Goal: Task Accomplishment & Management: Manage account settings

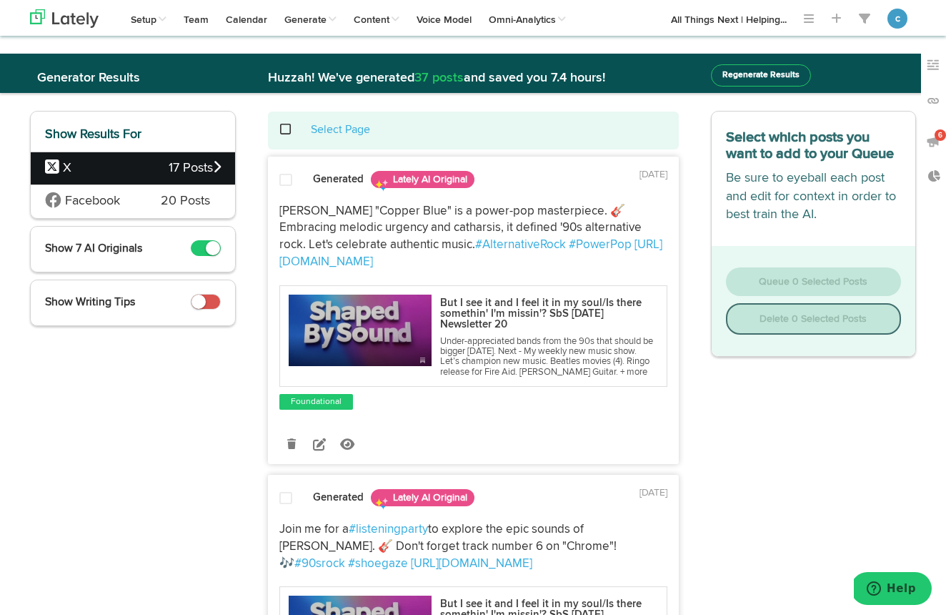
click at [288, 129] on span at bounding box center [293, 129] width 29 height 1
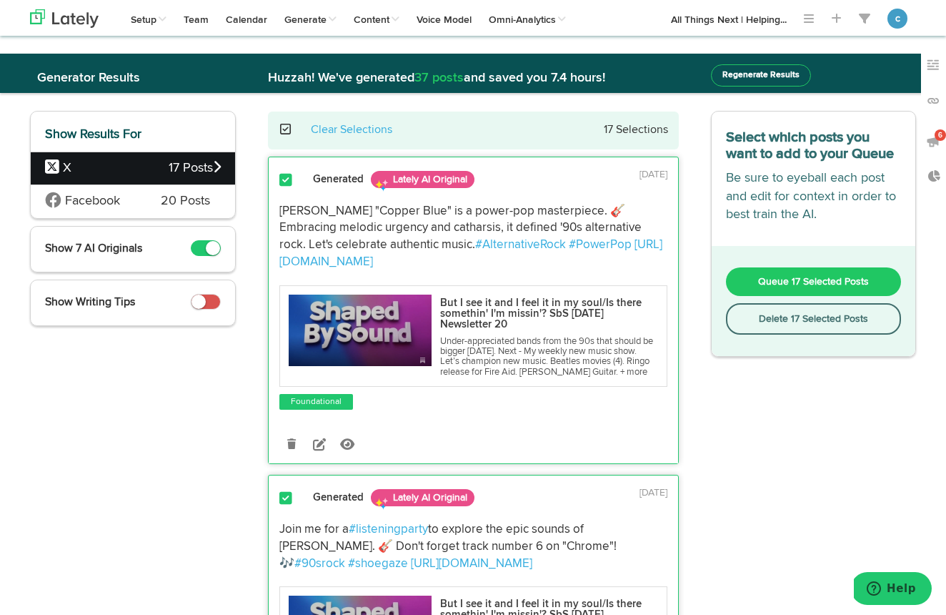
click at [809, 289] on button "Queue 17 Selected Posts" at bounding box center [814, 281] width 176 height 29
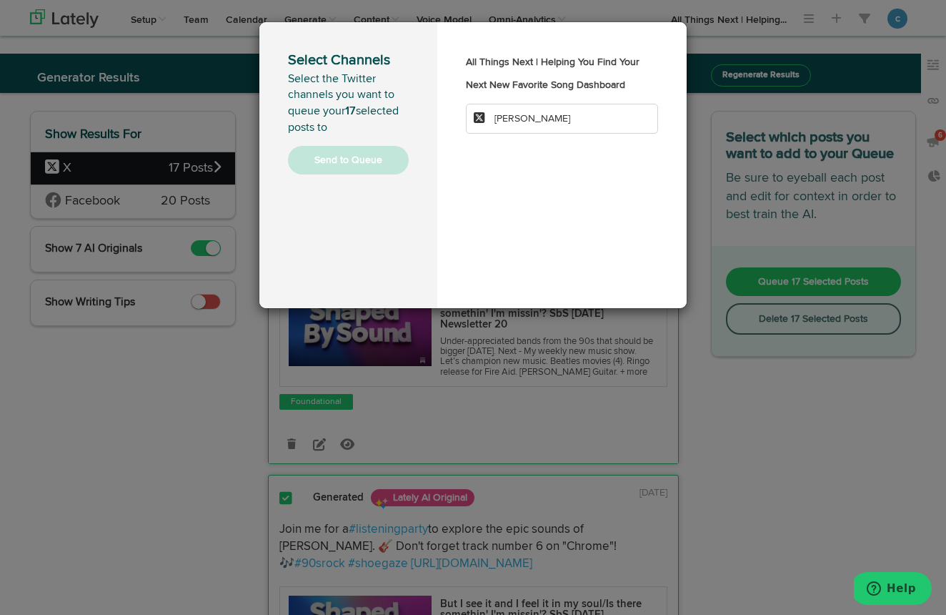
click at [566, 134] on li "[PERSON_NAME]" at bounding box center [562, 119] width 192 height 30
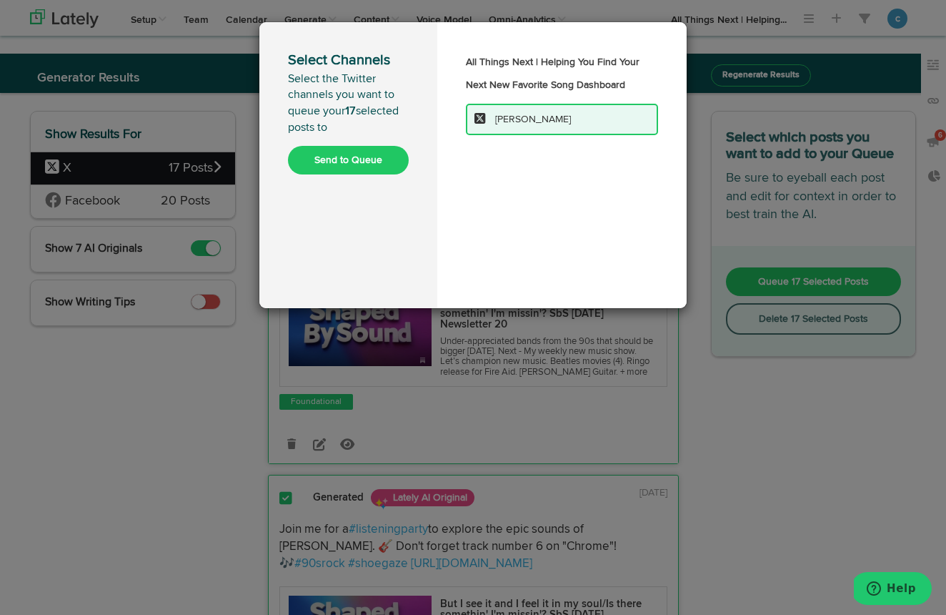
click at [379, 157] on button "Send to Queue" at bounding box center [348, 160] width 121 height 29
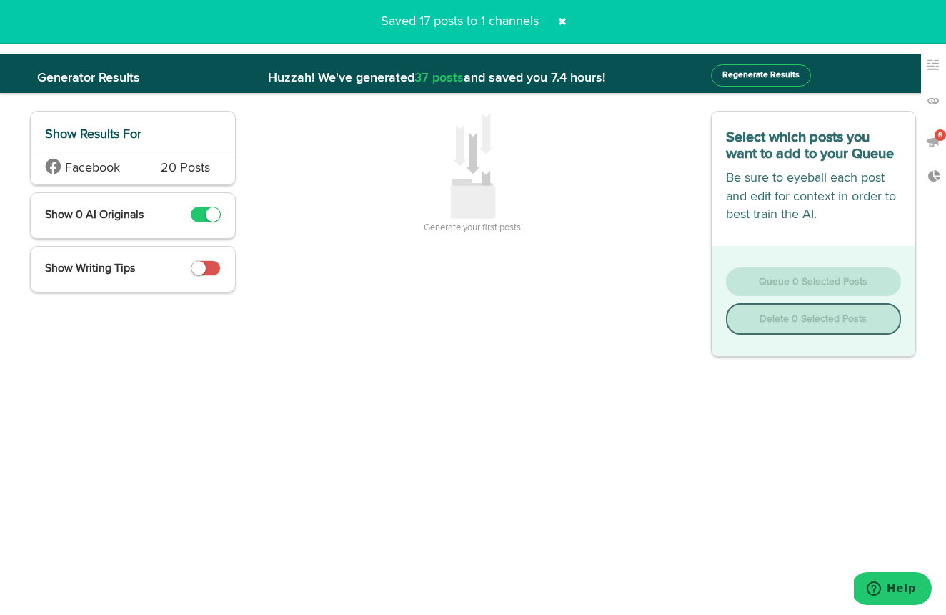
click at [563, 18] on span at bounding box center [562, 21] width 23 height 23
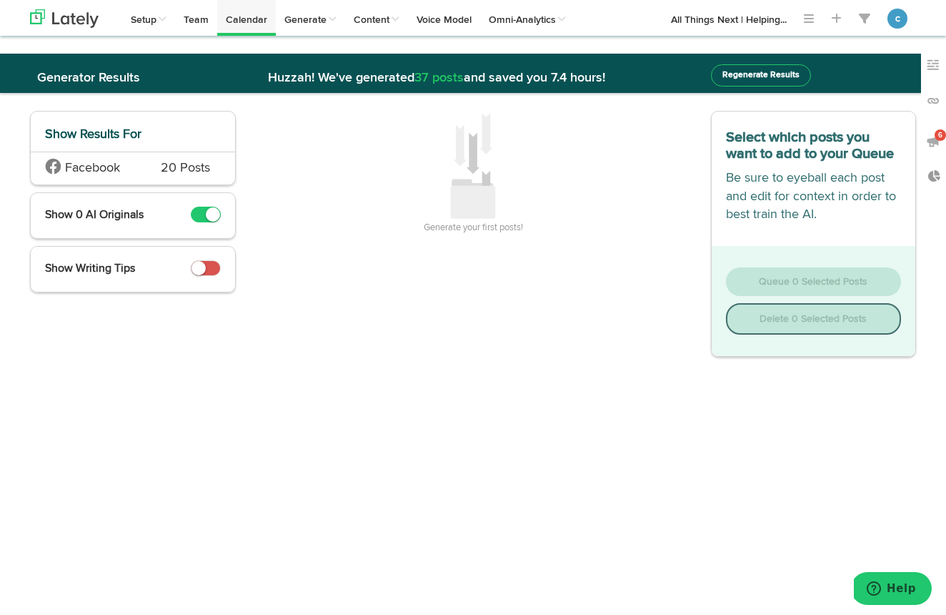
click at [254, 18] on link "Calendar" at bounding box center [246, 18] width 59 height 36
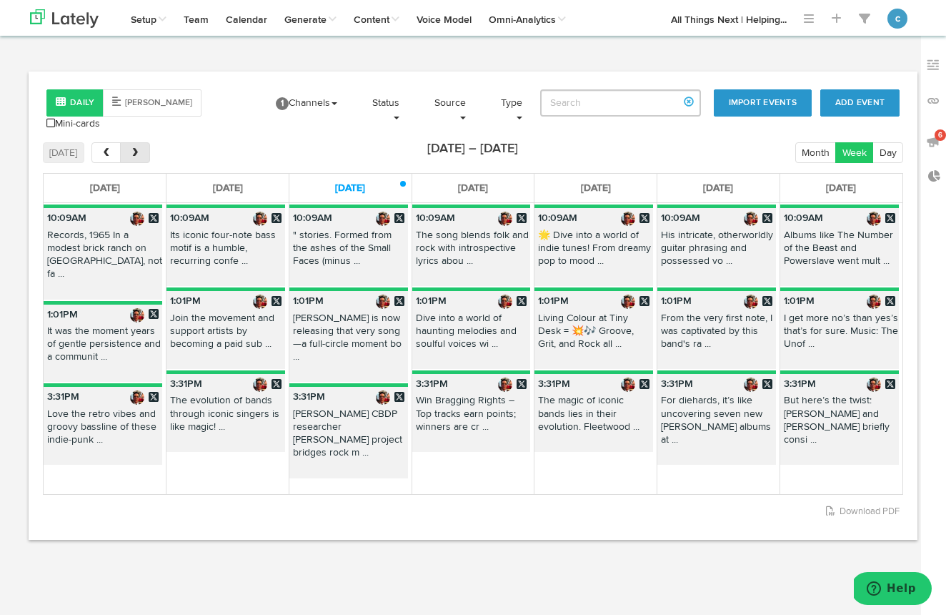
click at [134, 153] on span "next" at bounding box center [135, 153] width 12 height 10
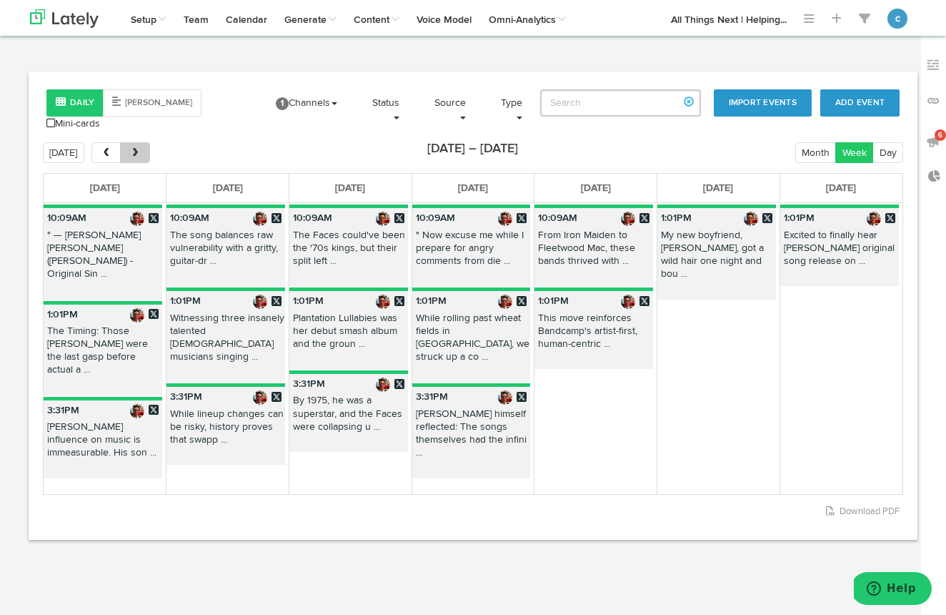
click at [134, 153] on span "next" at bounding box center [135, 153] width 12 height 10
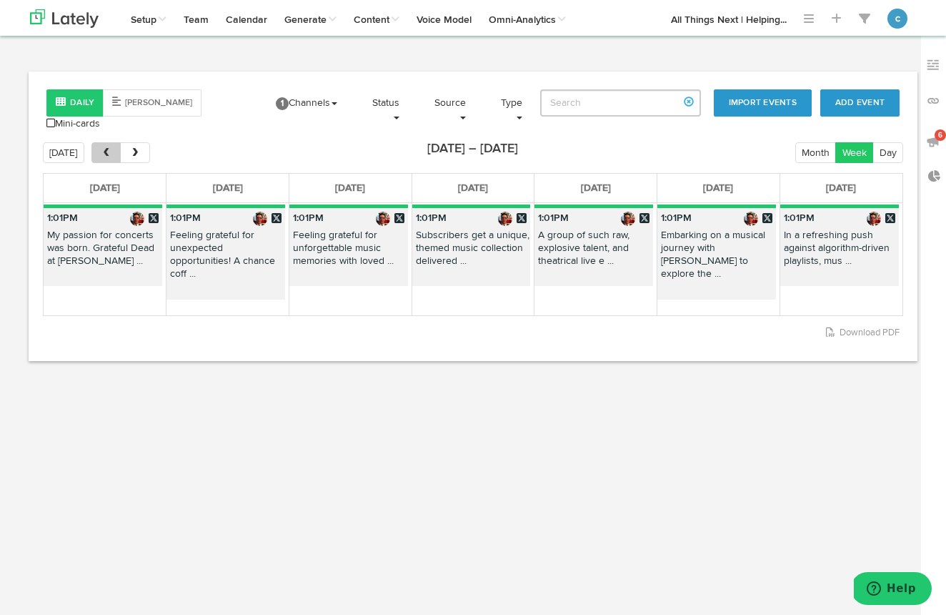
click at [109, 153] on span "prev" at bounding box center [106, 153] width 12 height 10
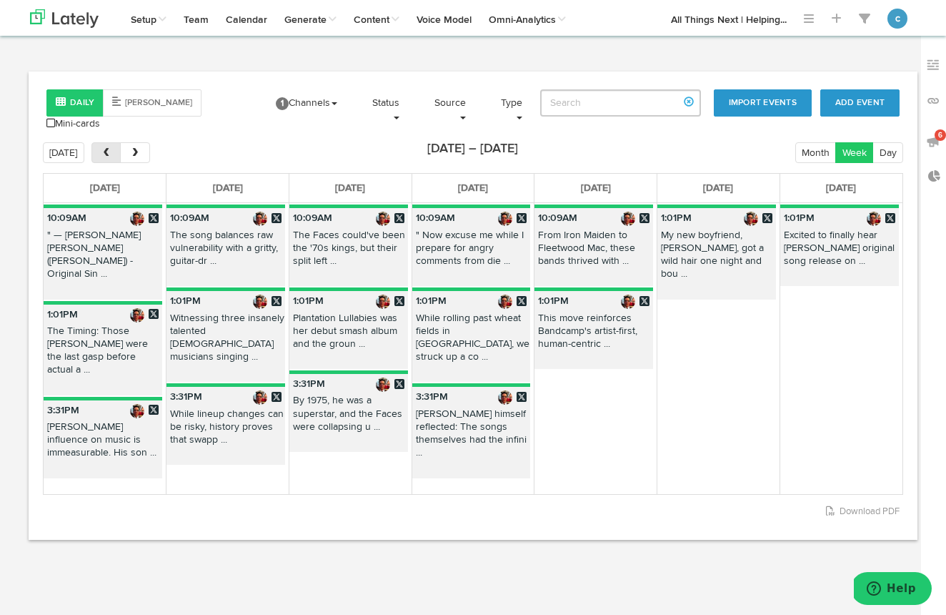
click at [109, 153] on span "prev" at bounding box center [106, 153] width 12 height 10
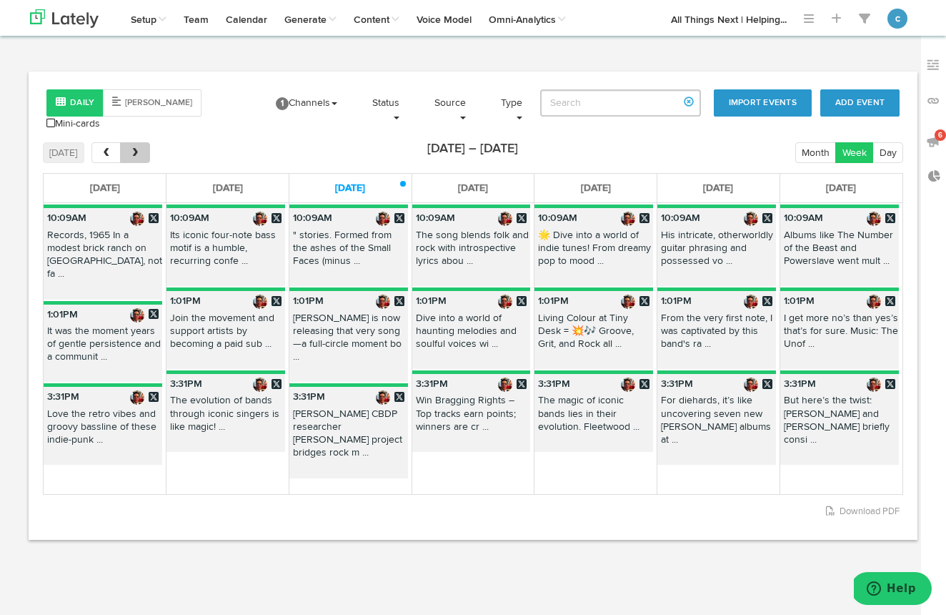
click at [134, 150] on span "next" at bounding box center [135, 153] width 12 height 10
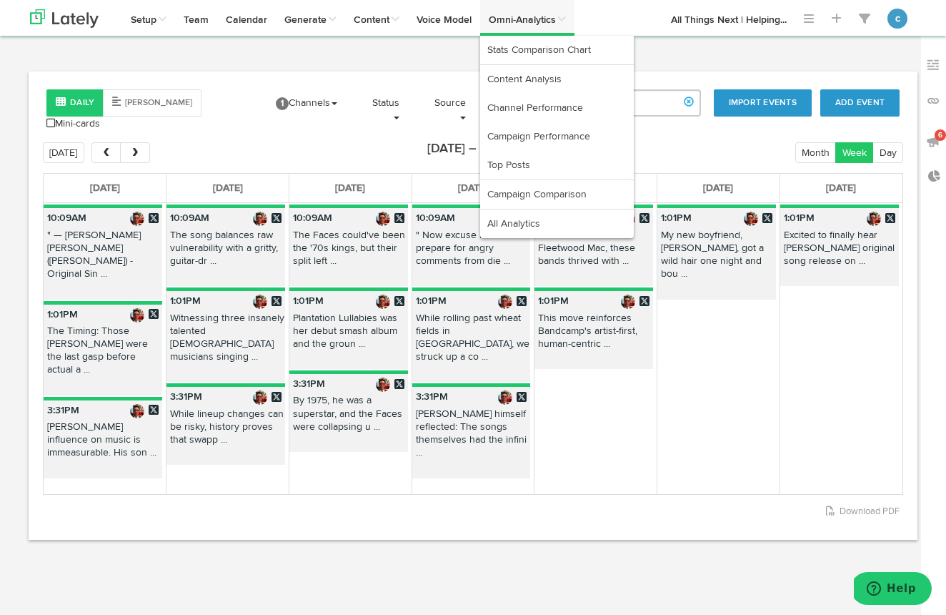
click at [530, 22] on link "Omni-Analytics" at bounding box center [527, 18] width 94 height 36
click at [532, 55] on link "Stats Comparison Chart" at bounding box center [557, 50] width 154 height 29
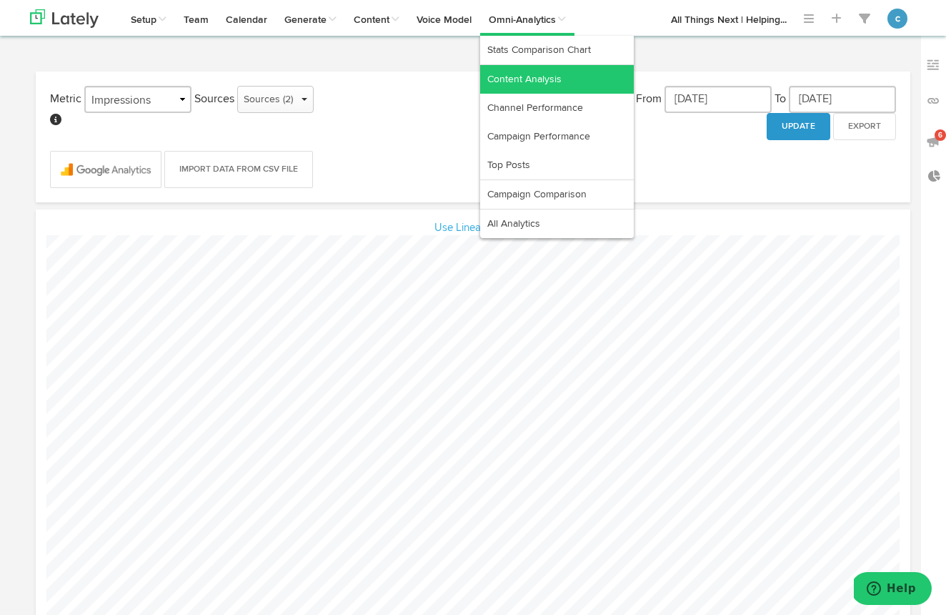
click at [550, 77] on link "Content Analysis" at bounding box center [557, 79] width 154 height 29
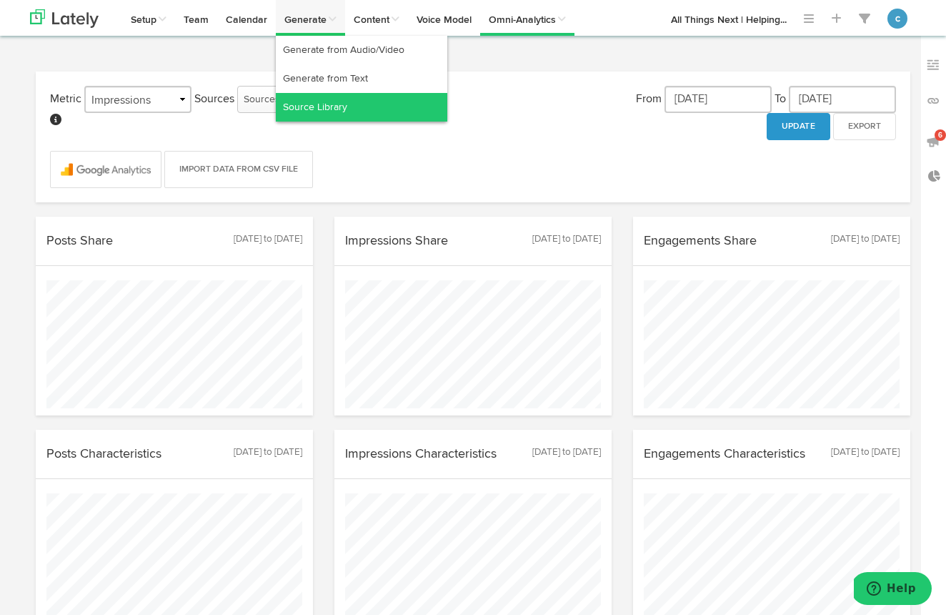
click at [317, 110] on link "Source Library" at bounding box center [362, 107] width 172 height 29
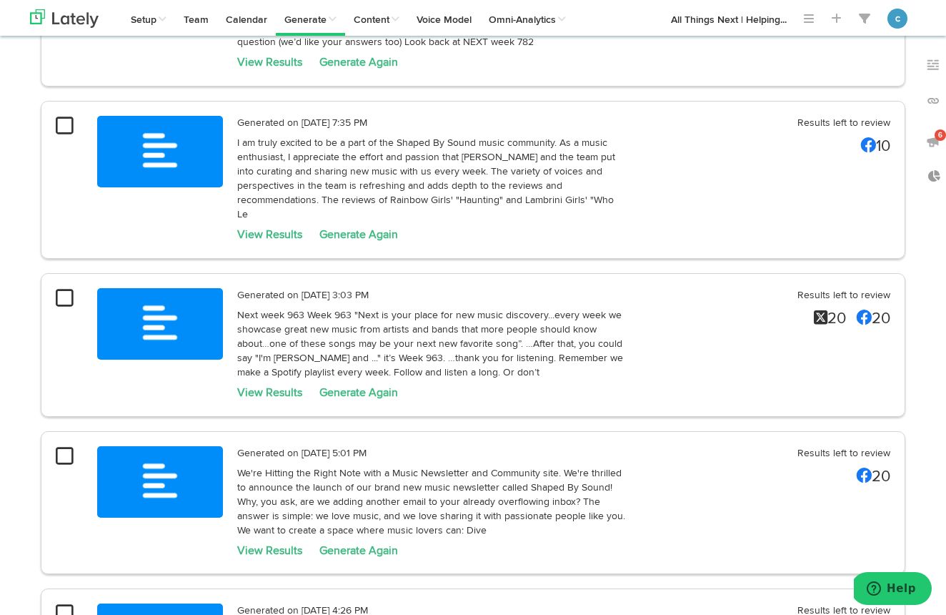
scroll to position [1733, 0]
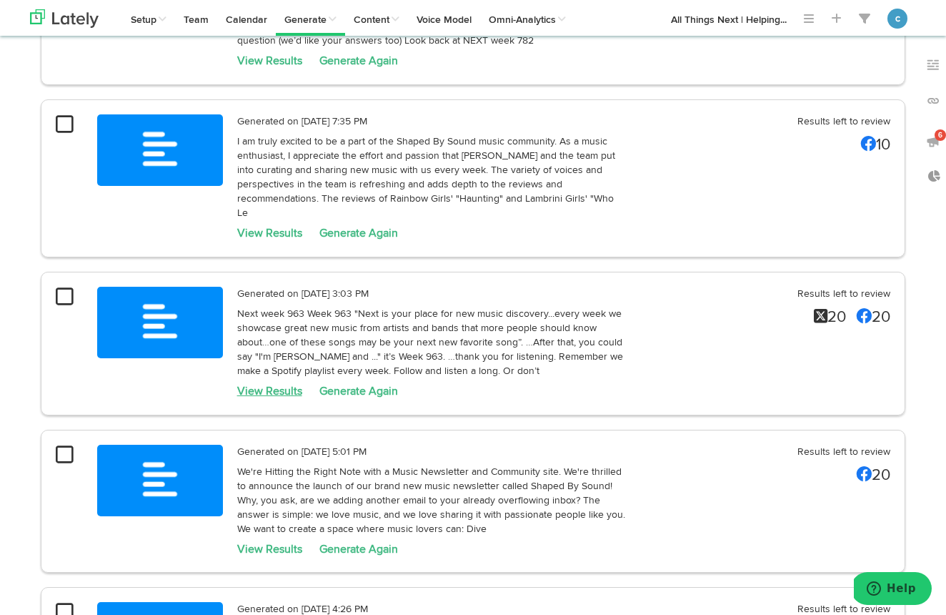
click at [291, 386] on link "View Results" at bounding box center [269, 391] width 65 height 11
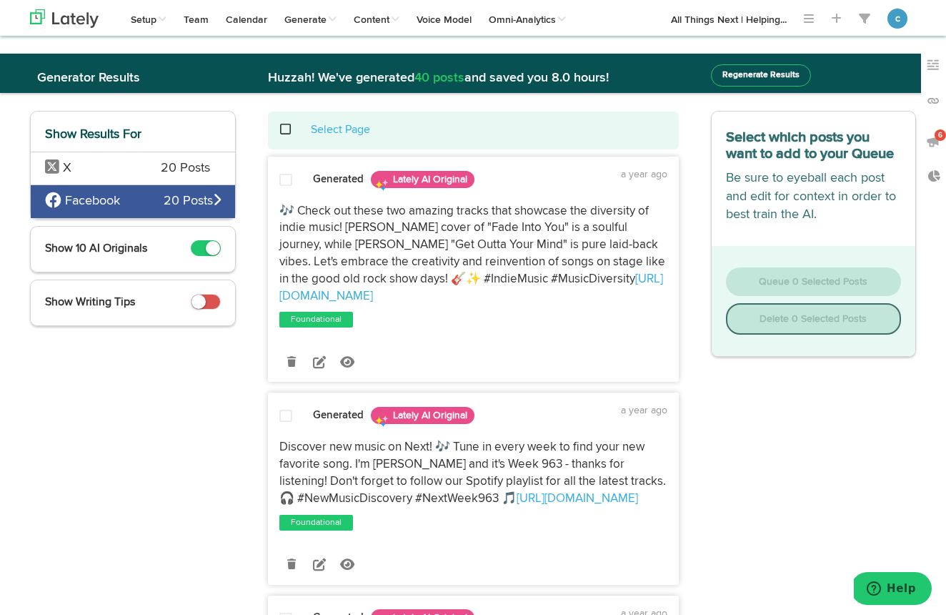
click at [129, 167] on span "X" at bounding box center [92, 168] width 94 height 19
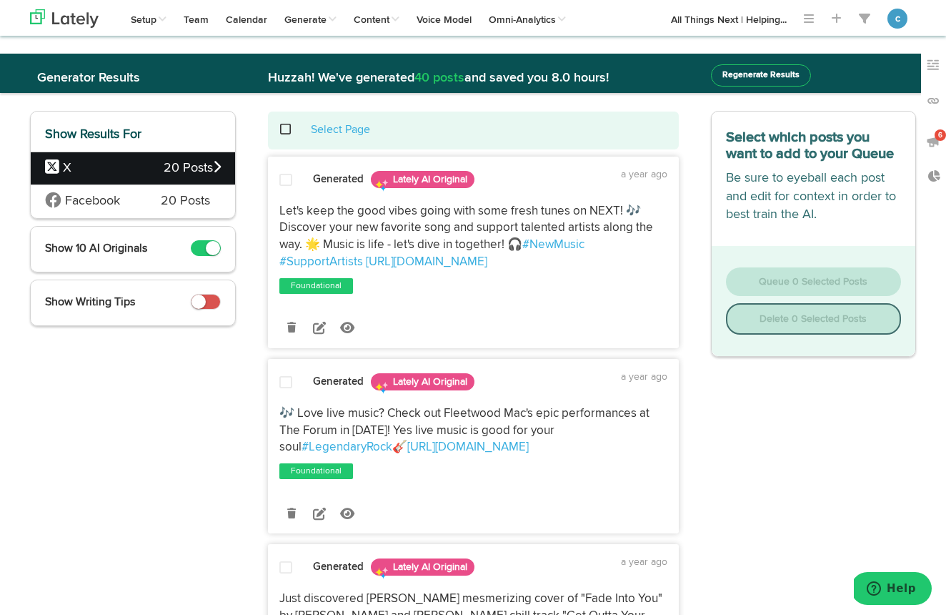
click at [284, 129] on span at bounding box center [293, 129] width 29 height 1
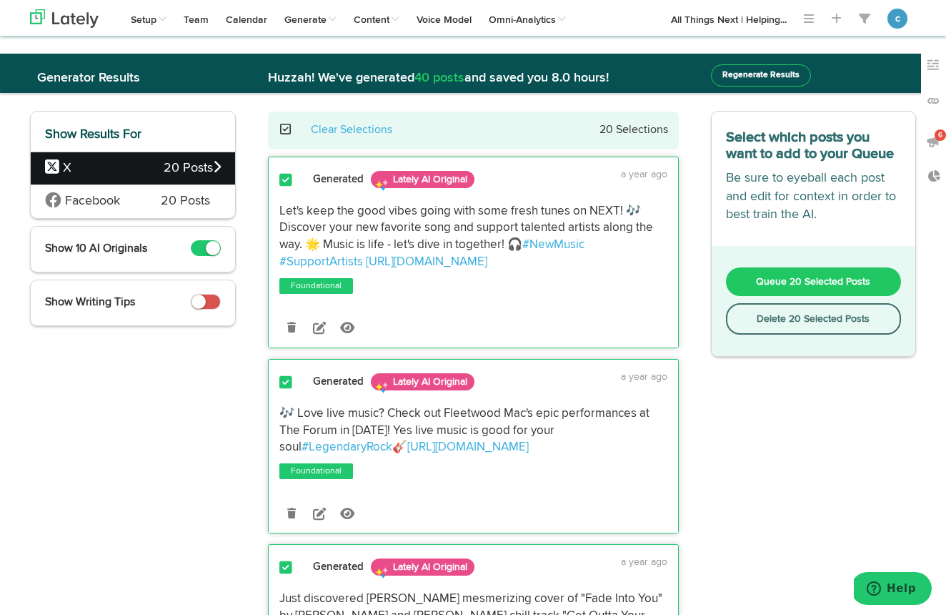
click at [820, 287] on span "Queue 20 Selected Posts" at bounding box center [813, 282] width 114 height 10
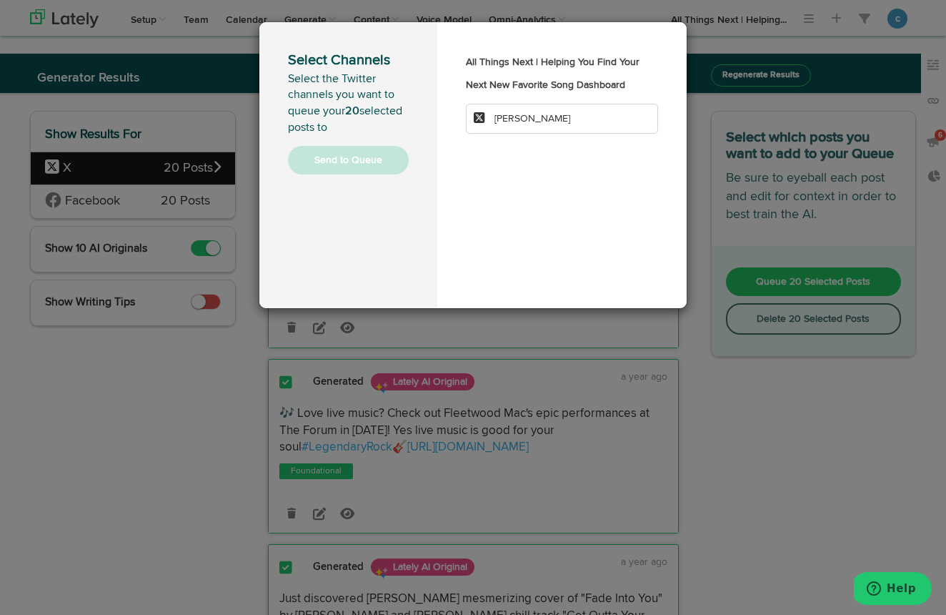
click at [585, 134] on li "[PERSON_NAME]" at bounding box center [562, 119] width 192 height 30
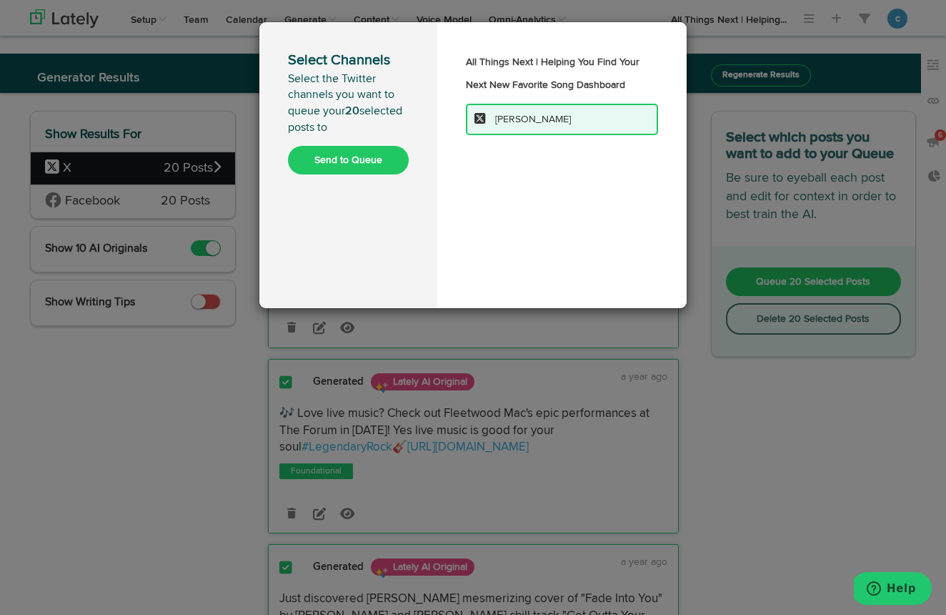
click at [377, 157] on button "Send to Queue" at bounding box center [348, 160] width 121 height 29
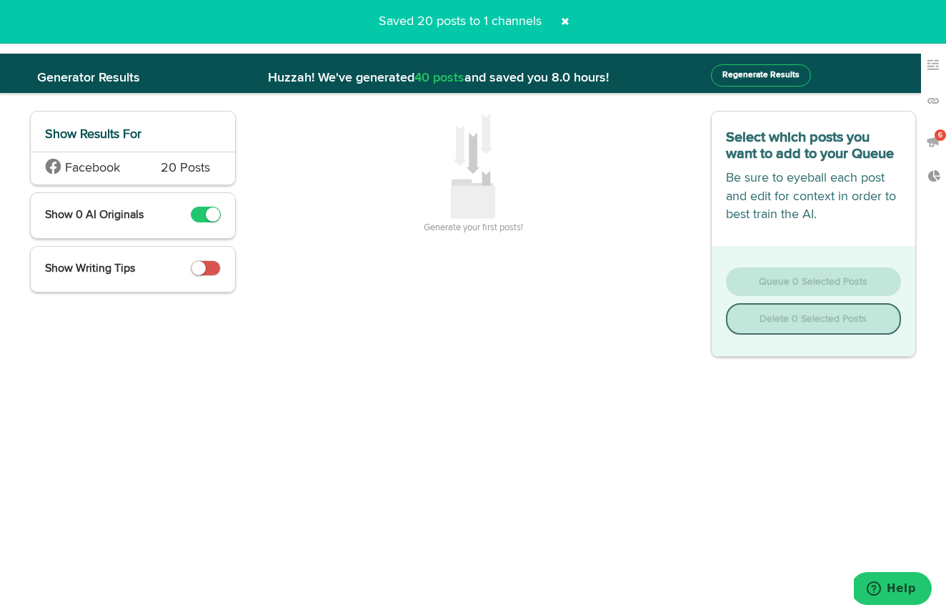
click at [565, 21] on span at bounding box center [565, 21] width 23 height 23
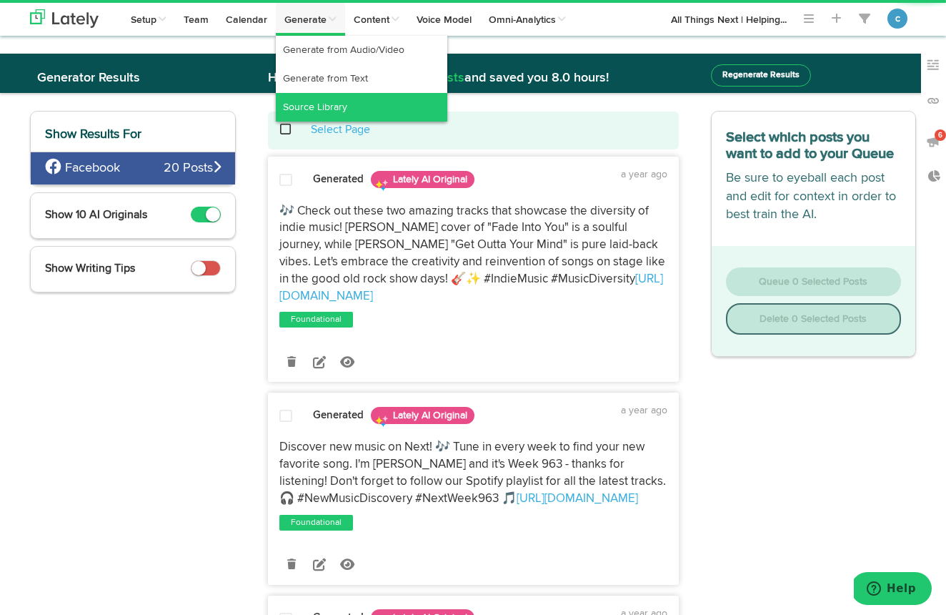
click at [319, 104] on link "Source Library" at bounding box center [362, 107] width 172 height 29
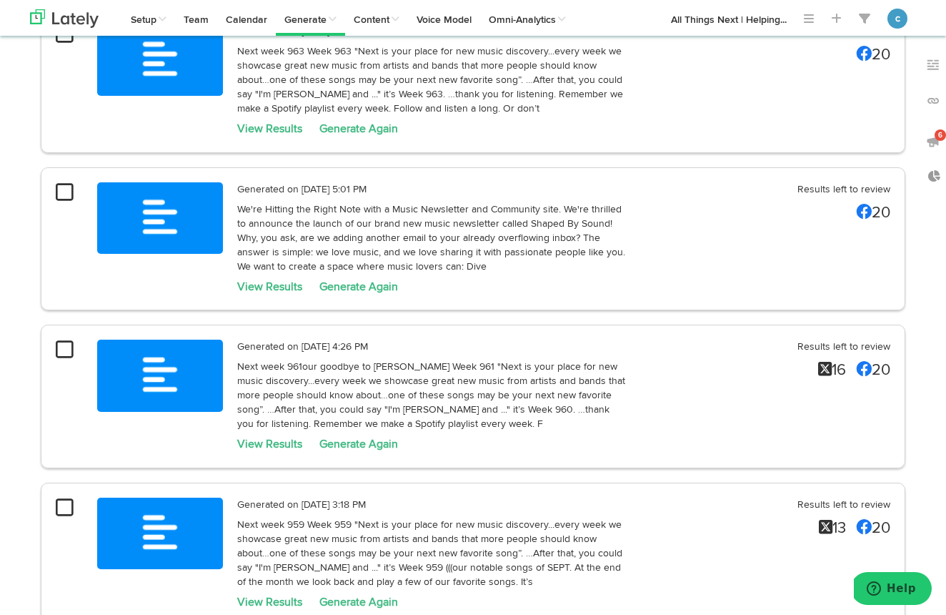
scroll to position [2004, 0]
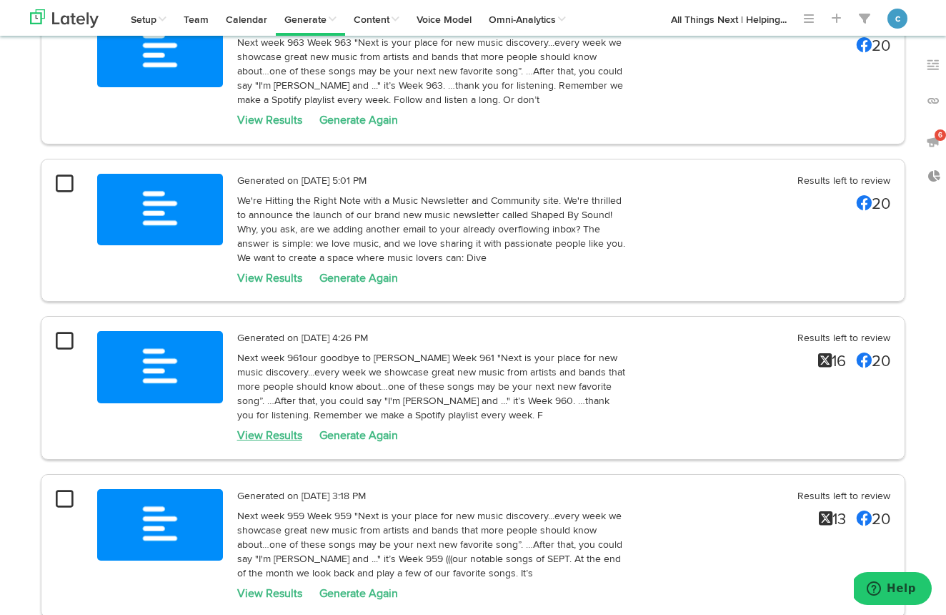
click at [287, 430] on link "View Results" at bounding box center [269, 435] width 65 height 11
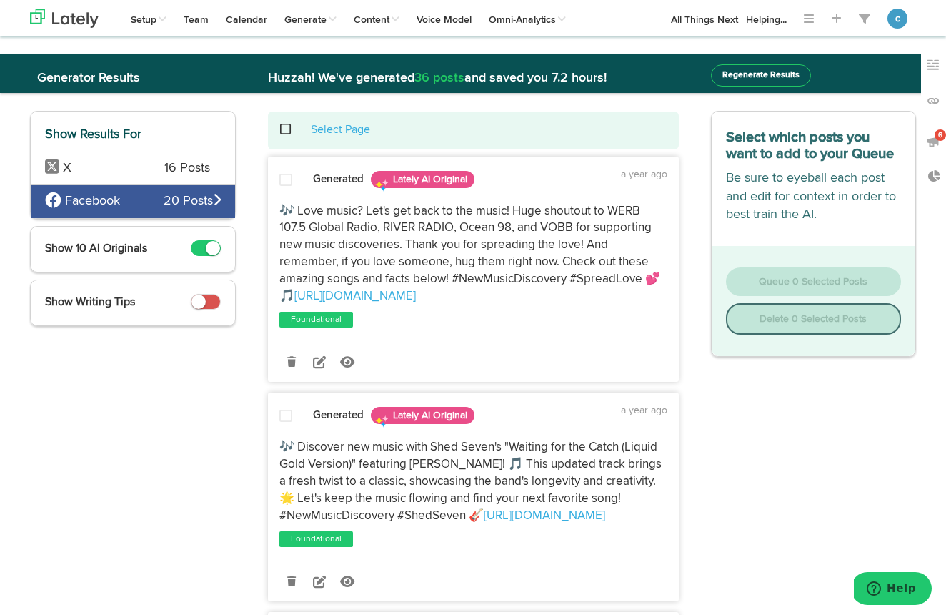
click at [147, 172] on div "X 16 Posts" at bounding box center [133, 169] width 204 height 34
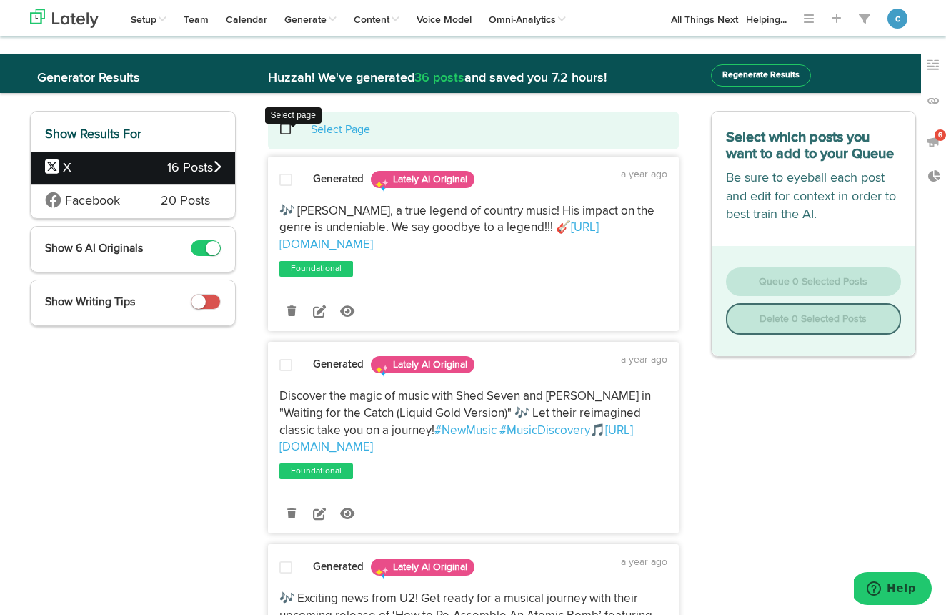
click at [284, 129] on span at bounding box center [293, 129] width 29 height 1
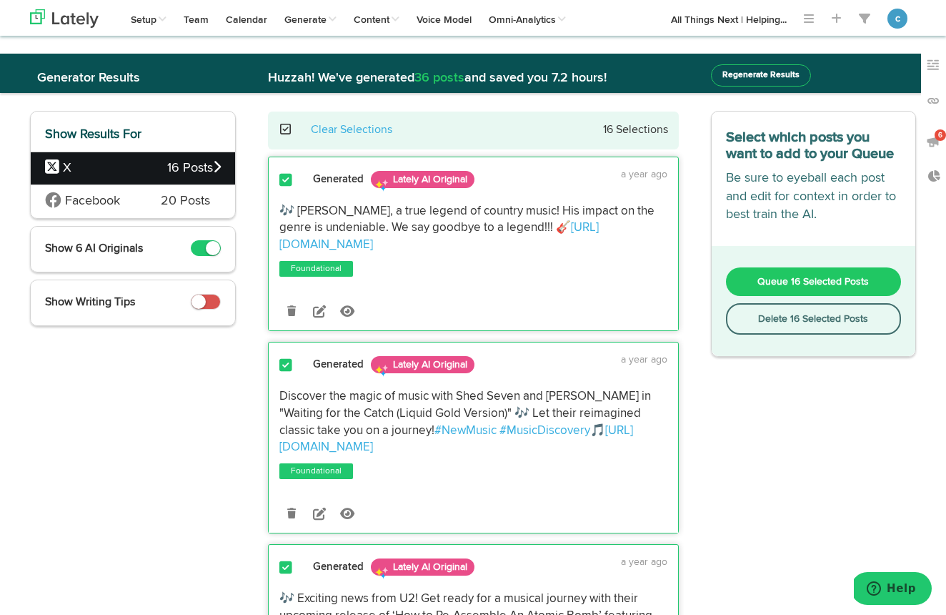
click at [823, 287] on span "Queue 16 Selected Posts" at bounding box center [813, 282] width 111 height 10
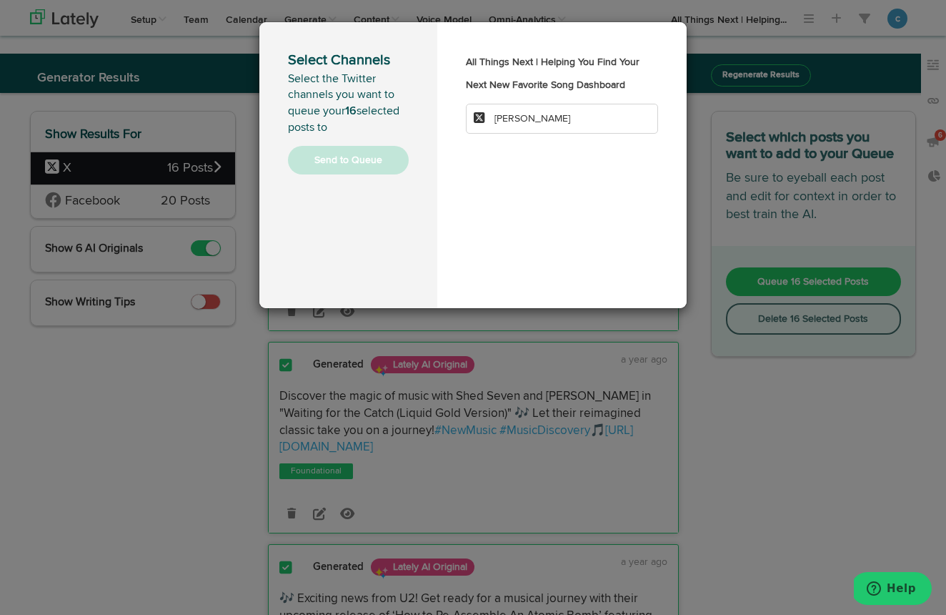
click at [560, 134] on li "[PERSON_NAME]" at bounding box center [562, 119] width 192 height 30
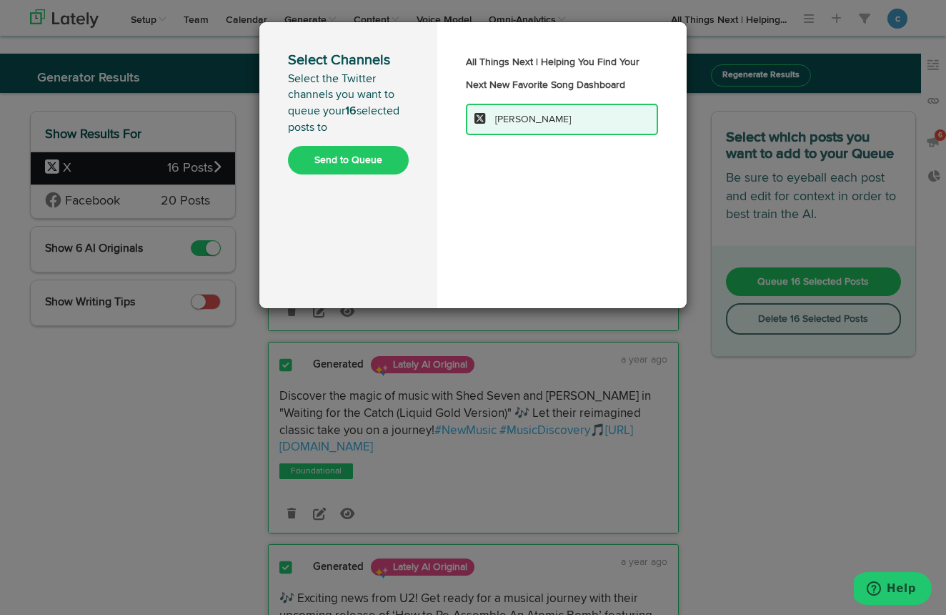
click at [365, 161] on button "Send to Queue" at bounding box center [348, 160] width 121 height 29
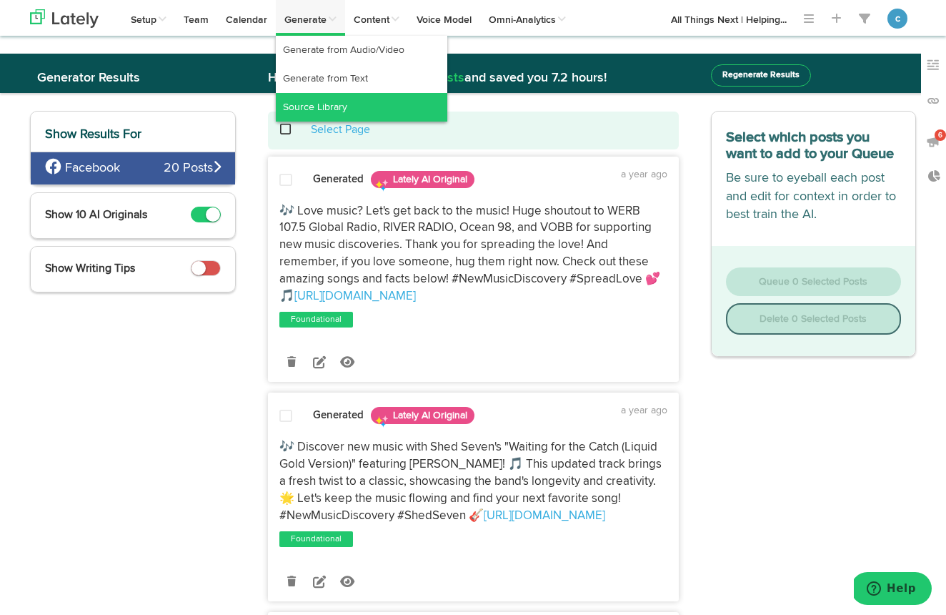
click at [332, 106] on link "Source Library" at bounding box center [362, 107] width 172 height 29
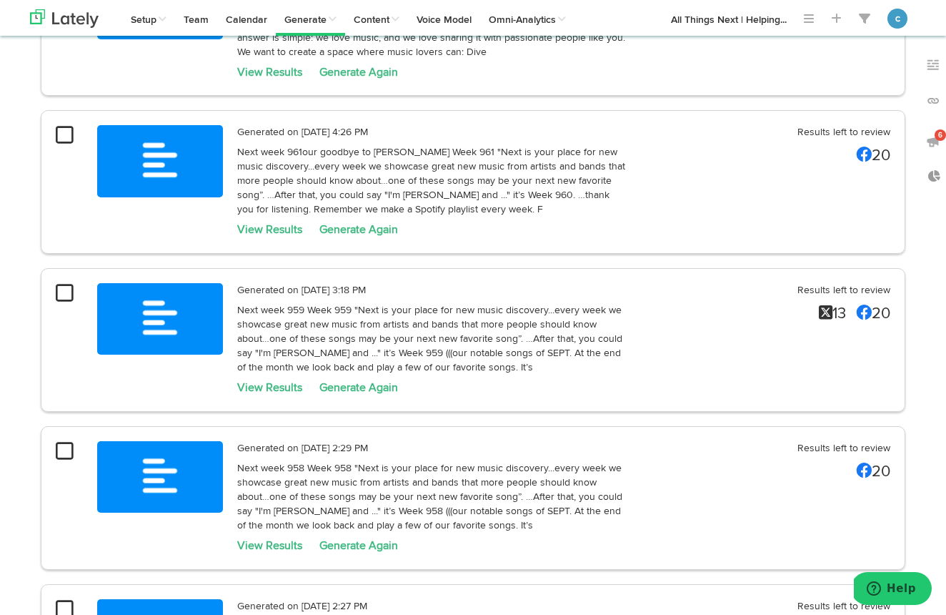
scroll to position [2209, 0]
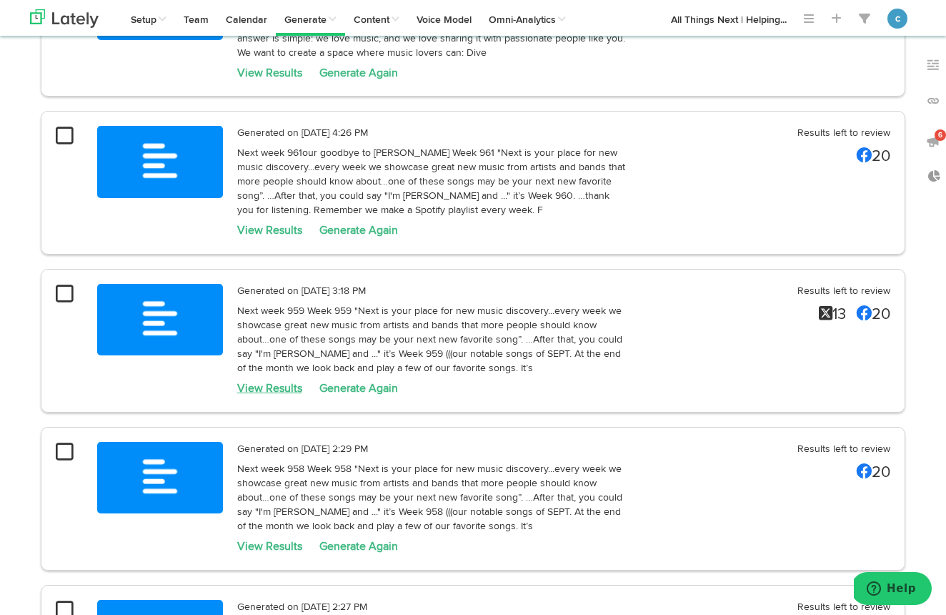
click at [275, 383] on link "View Results" at bounding box center [269, 388] width 65 height 11
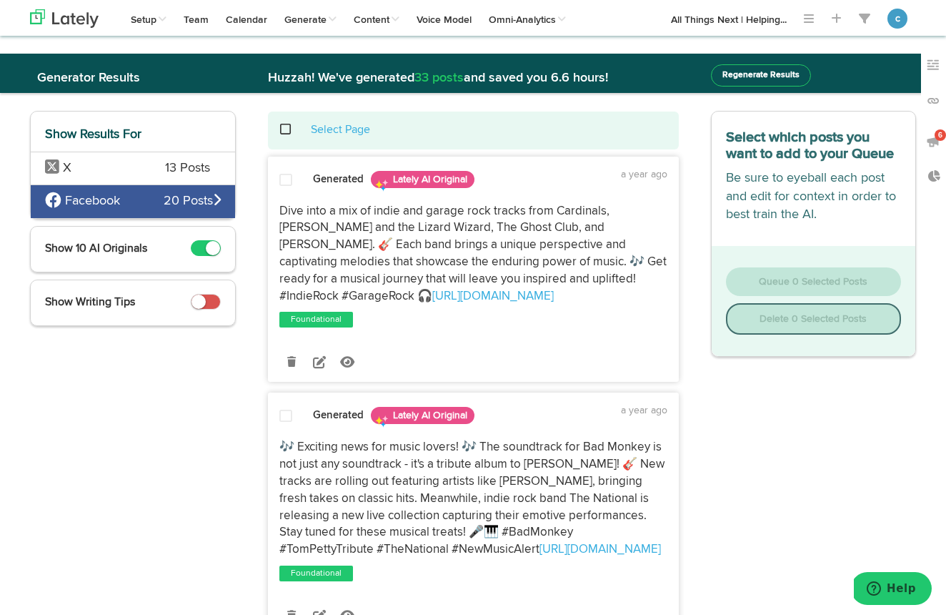
click at [145, 167] on div "X 13 Posts" at bounding box center [133, 169] width 204 height 34
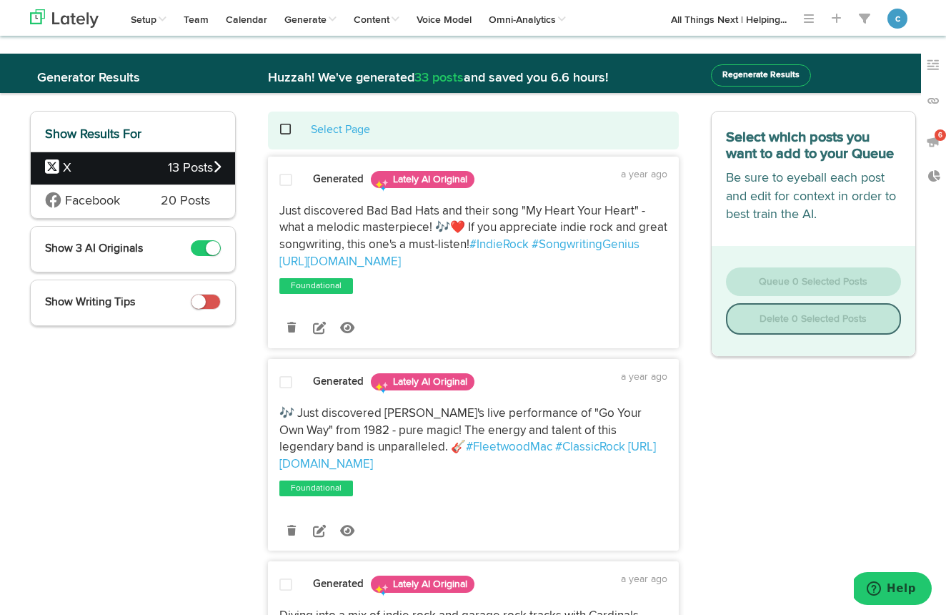
click at [284, 126] on div "Select Page" at bounding box center [473, 130] width 389 height 16
click at [287, 129] on span at bounding box center [293, 129] width 29 height 1
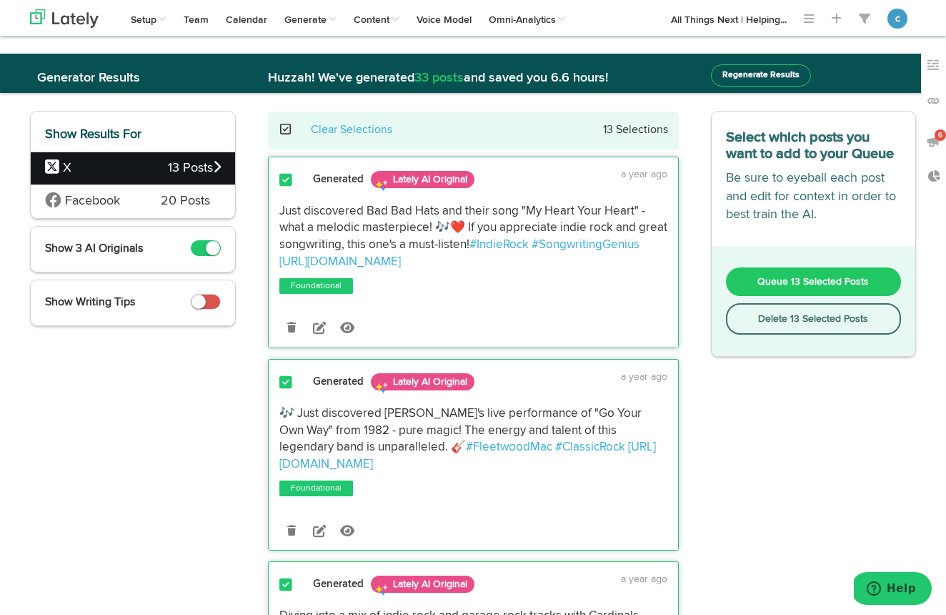
click at [825, 287] on span "Queue 13 Selected Posts" at bounding box center [813, 282] width 111 height 10
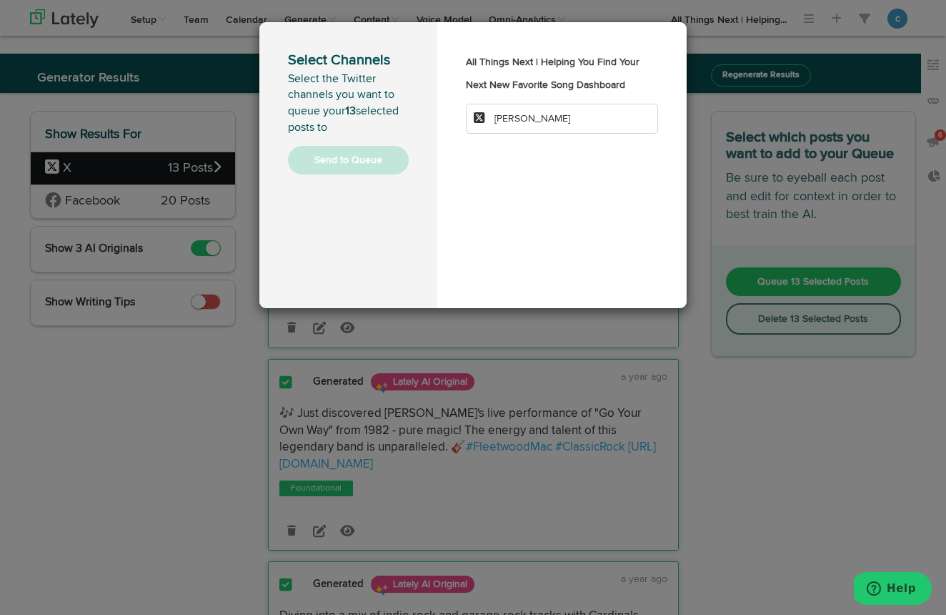
click at [568, 134] on li "[PERSON_NAME]" at bounding box center [562, 119] width 192 height 30
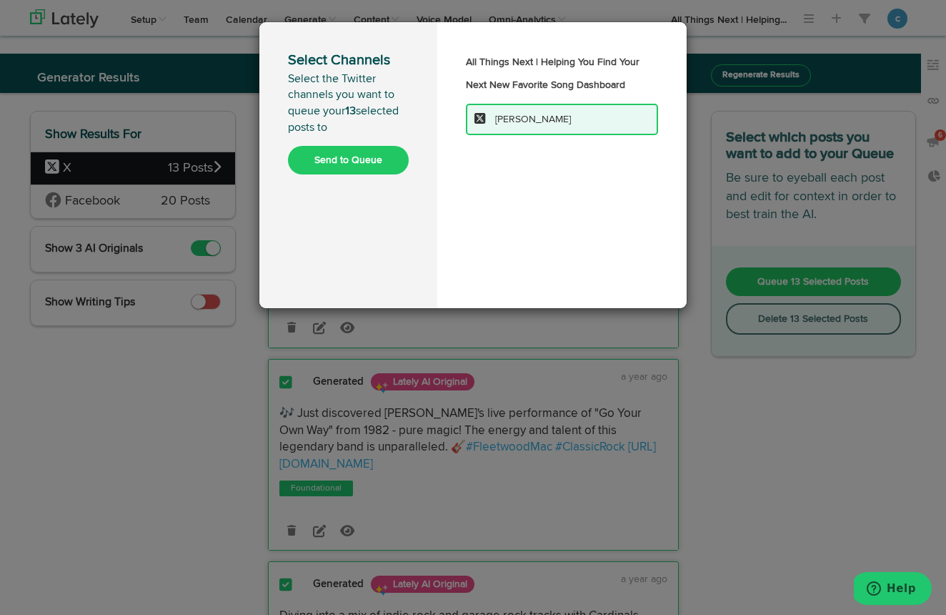
click at [362, 156] on button "Send to Queue" at bounding box center [348, 160] width 121 height 29
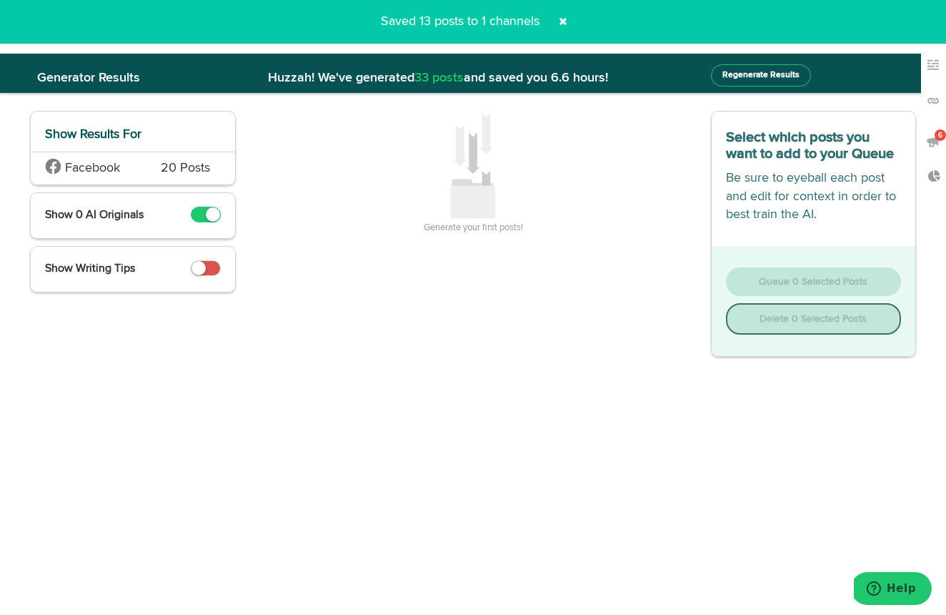
click at [561, 21] on span at bounding box center [563, 21] width 23 height 23
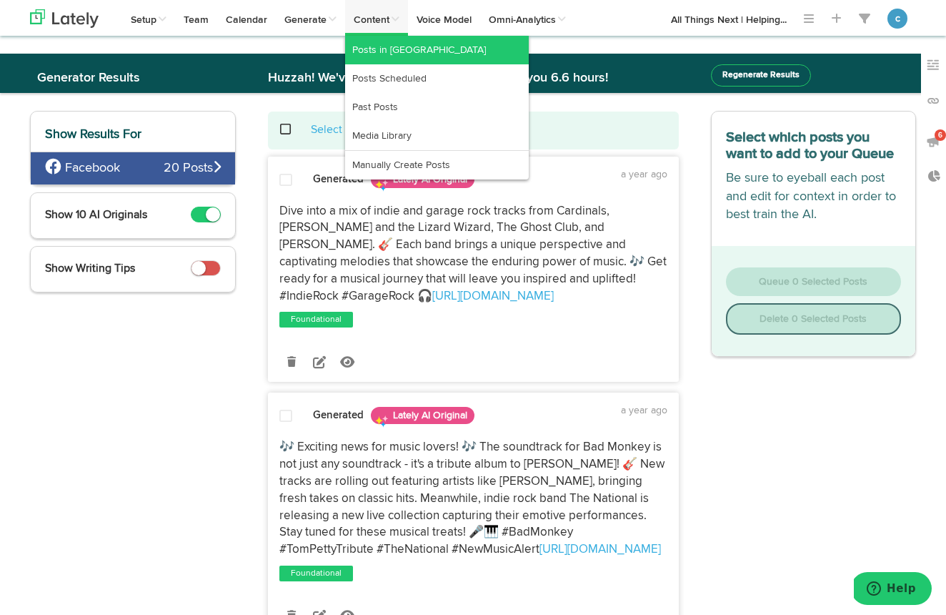
click at [387, 47] on link "Posts in [GEOGRAPHIC_DATA]" at bounding box center [437, 50] width 184 height 29
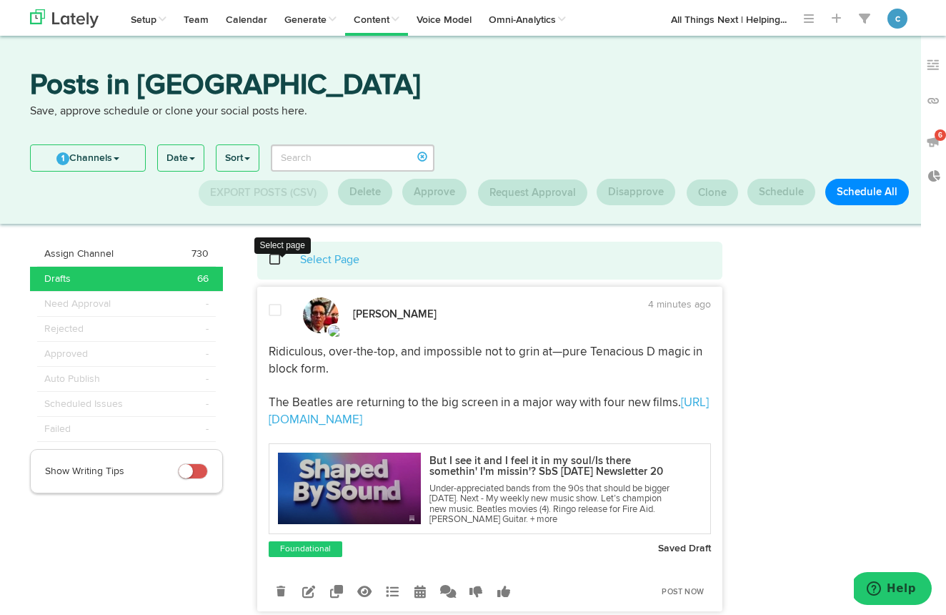
click at [274, 259] on span at bounding box center [282, 259] width 29 height 1
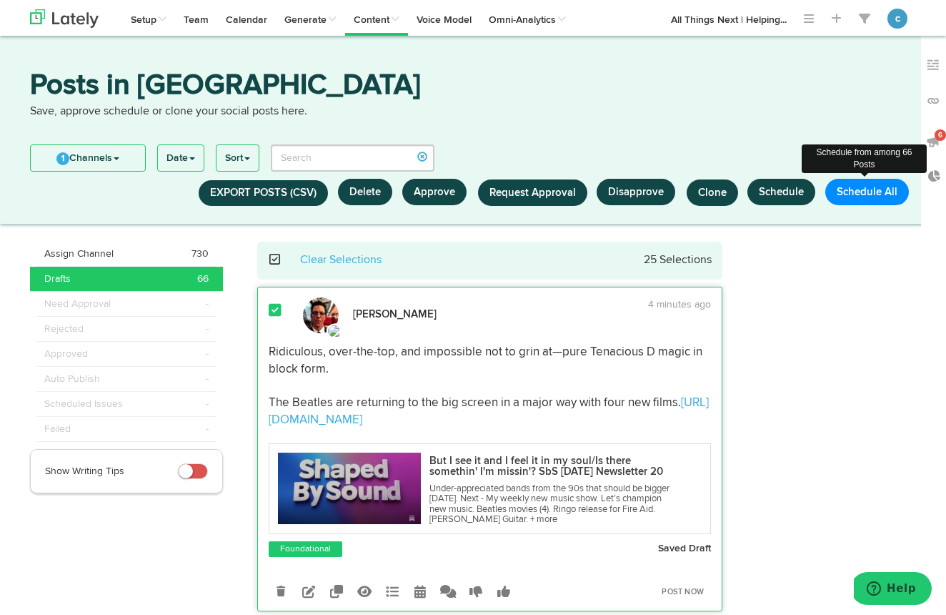
click at [860, 194] on button "Schedule All" at bounding box center [867, 192] width 84 height 26
select select "11"
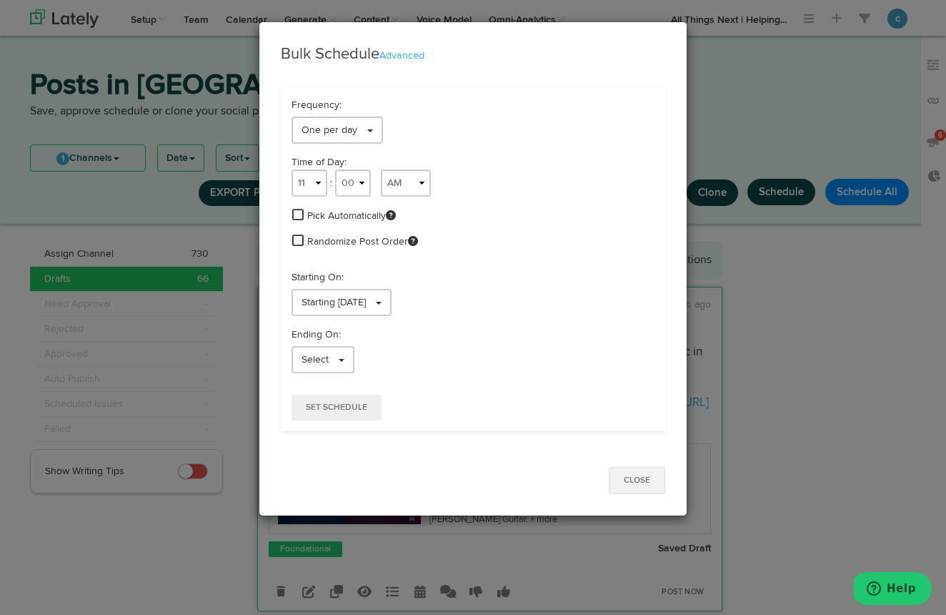
click at [637, 481] on button "Close" at bounding box center [637, 480] width 56 height 27
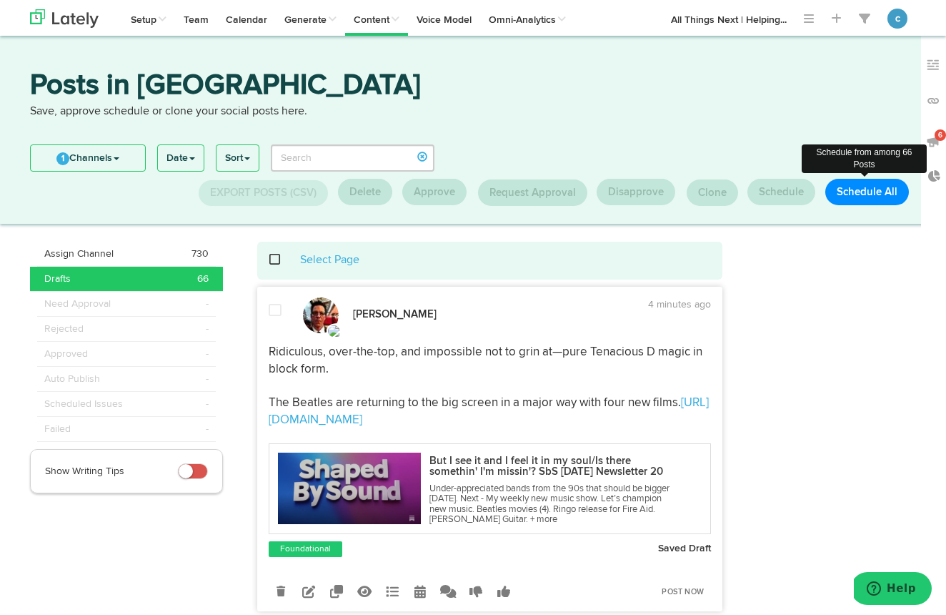
click at [864, 189] on button "Schedule All" at bounding box center [867, 192] width 84 height 26
select select "11"
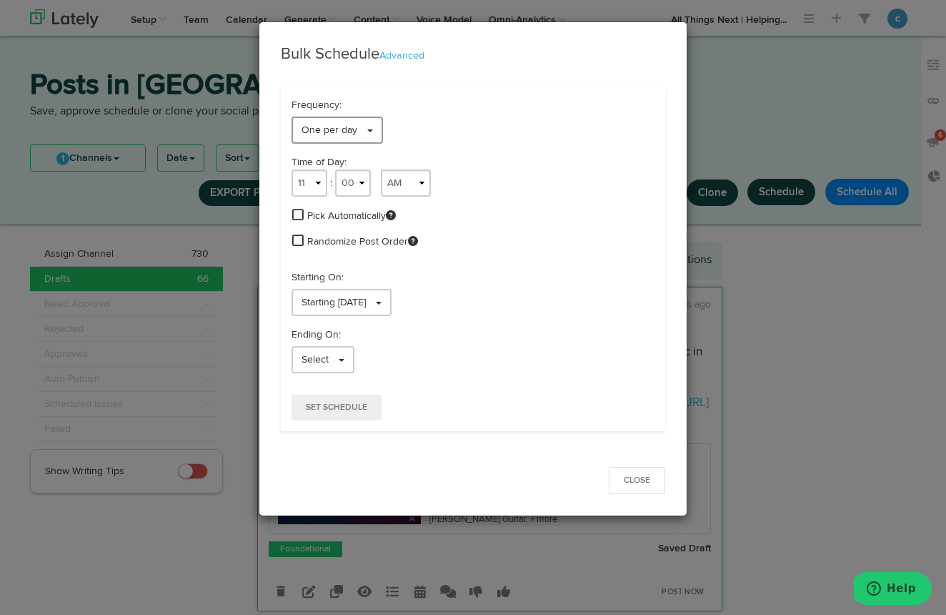
click at [371, 130] on span at bounding box center [370, 130] width 6 height 3
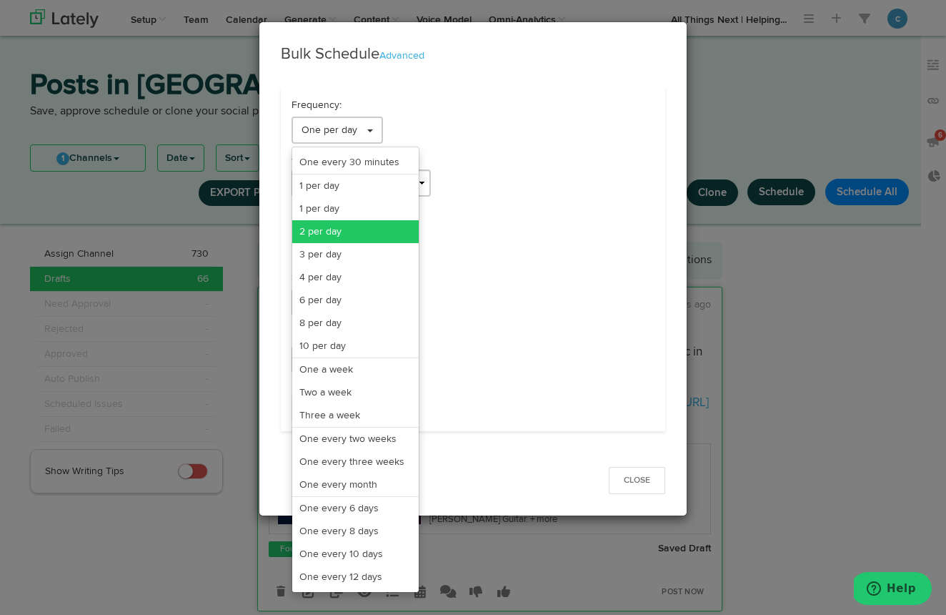
click at [349, 231] on link "2 per day" at bounding box center [355, 231] width 126 height 23
select select "11"
select select "6"
select select "PM"
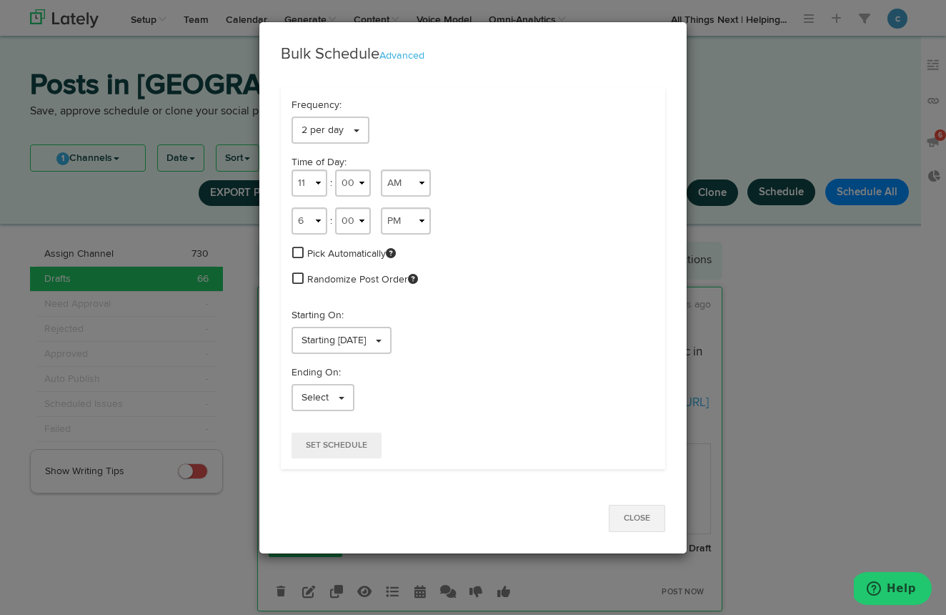
click at [632, 510] on button "Close" at bounding box center [637, 518] width 56 height 27
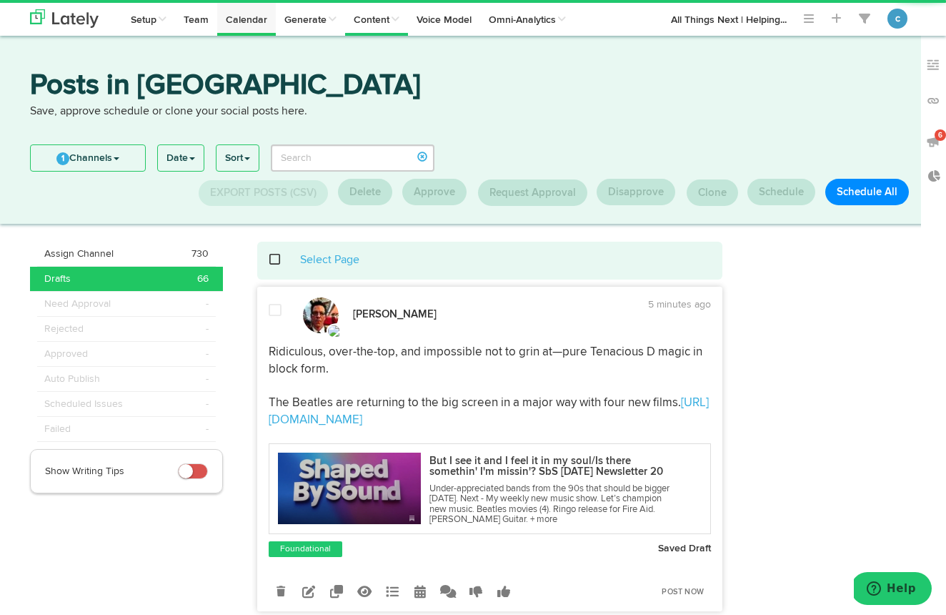
click at [250, 19] on link "Calendar" at bounding box center [246, 18] width 59 height 36
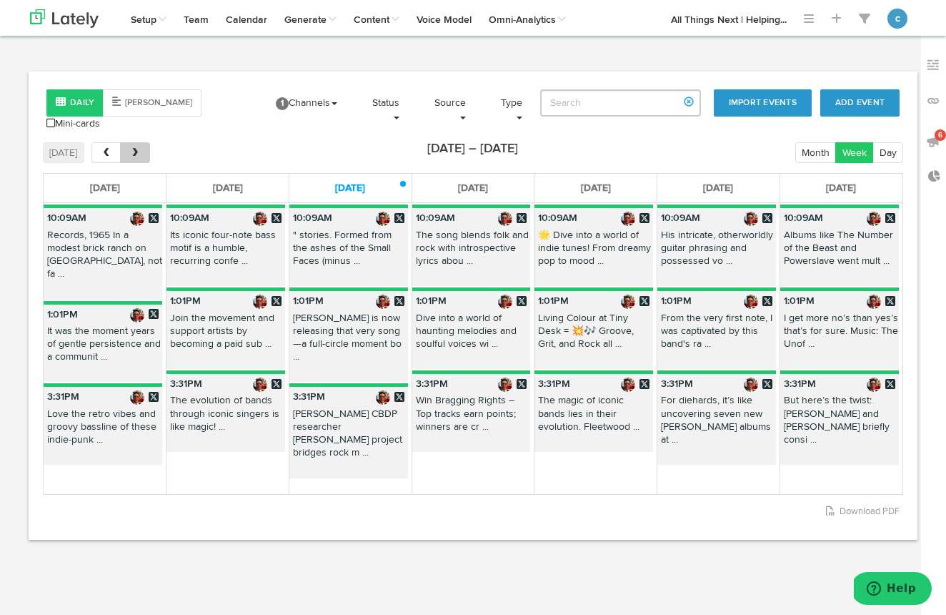
click at [139, 153] on span "next" at bounding box center [135, 153] width 12 height 10
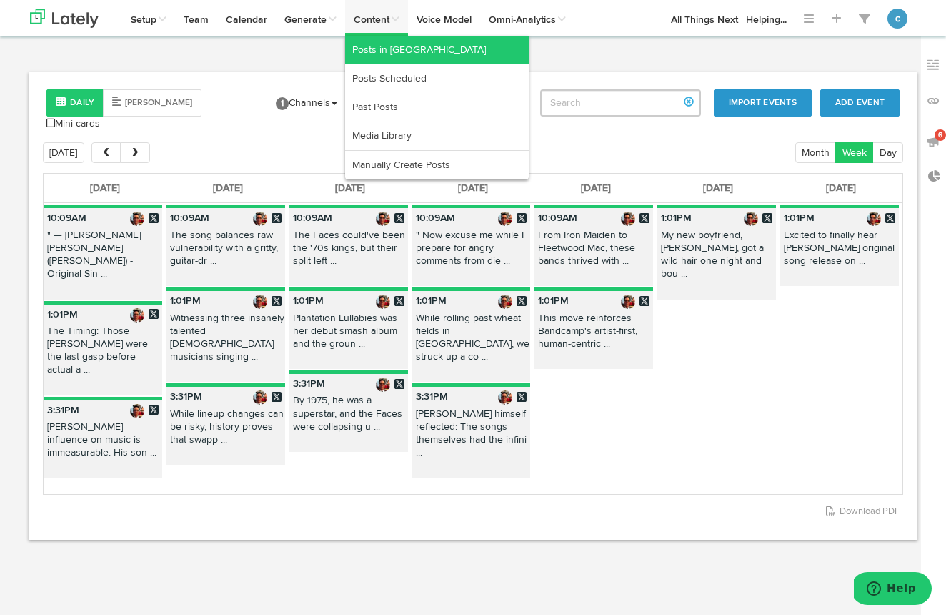
click at [395, 51] on link "Posts in [GEOGRAPHIC_DATA]" at bounding box center [437, 50] width 184 height 29
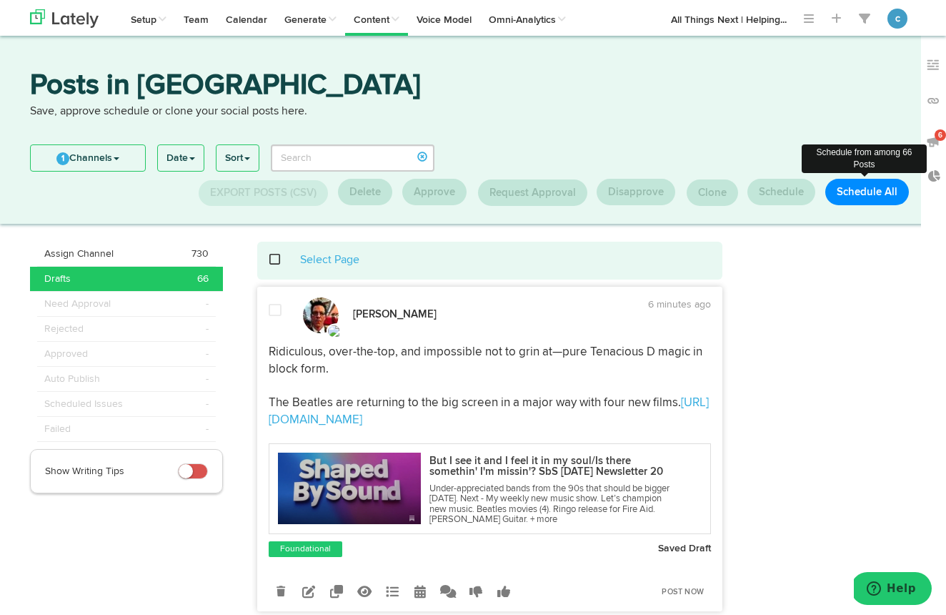
click at [870, 185] on button "Schedule All" at bounding box center [867, 192] width 84 height 26
select select "11"
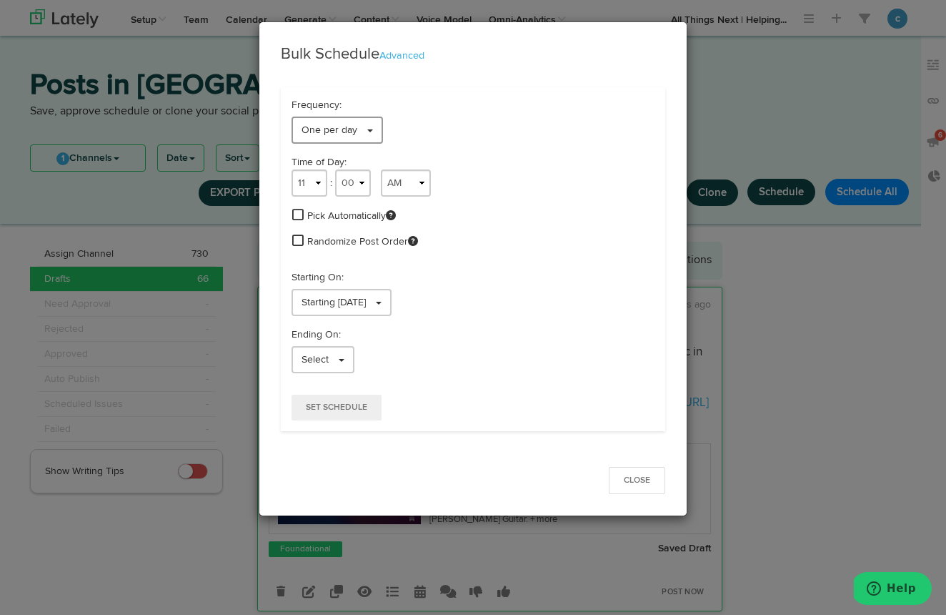
click at [369, 131] on span at bounding box center [370, 130] width 6 height 3
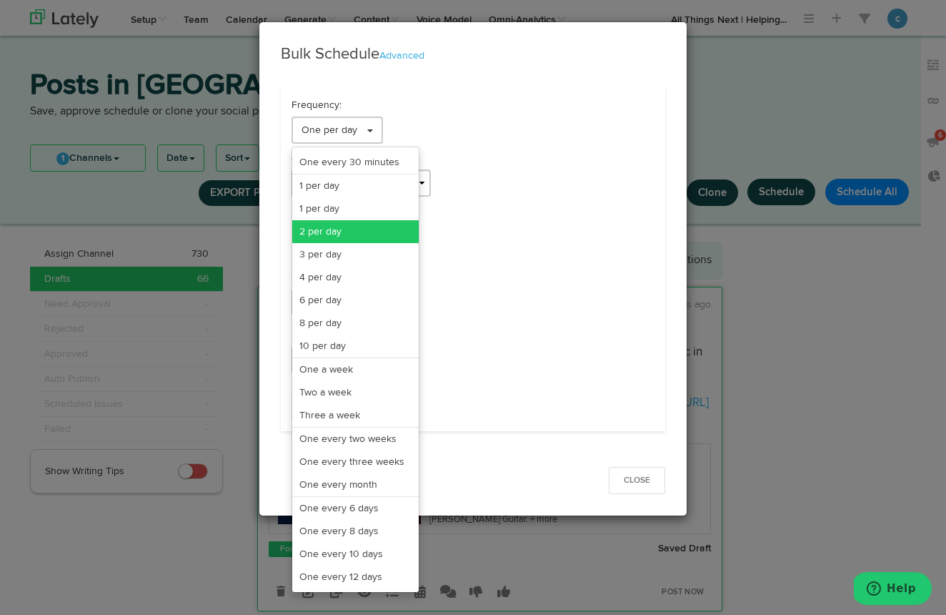
click at [347, 233] on link "2 per day" at bounding box center [355, 231] width 126 height 23
select select "11"
select select "6"
select select "PM"
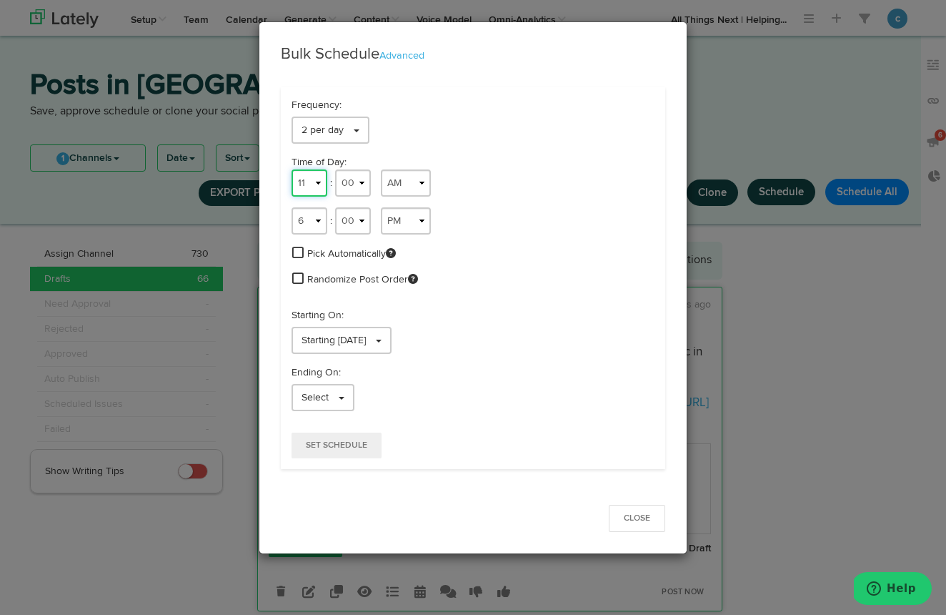
select select "9"
select select "01"
select select "9"
select select "29"
click at [299, 277] on span at bounding box center [297, 278] width 11 height 13
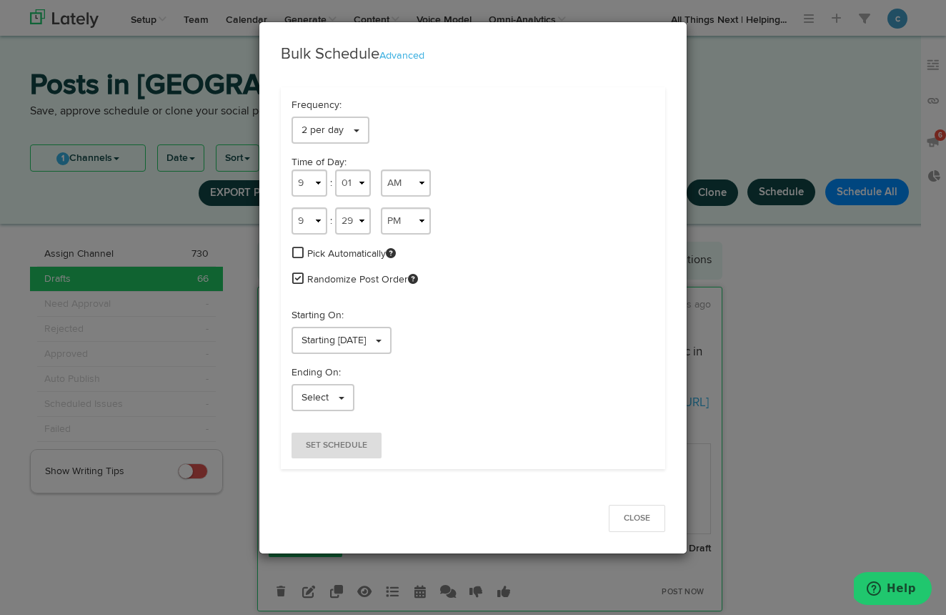
click at [351, 444] on span "Set Schedule" at bounding box center [336, 445] width 61 height 9
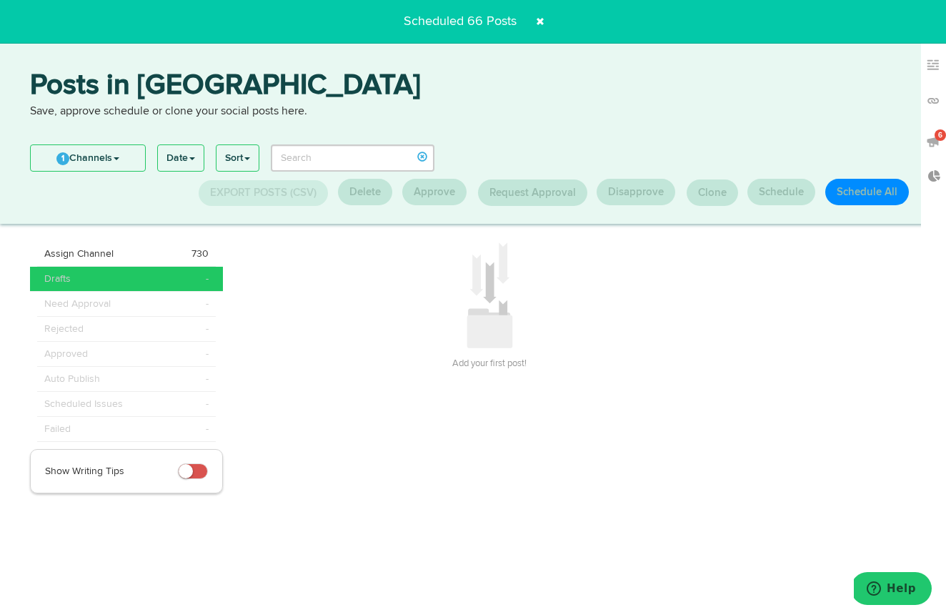
click at [540, 21] on span at bounding box center [540, 21] width 23 height 23
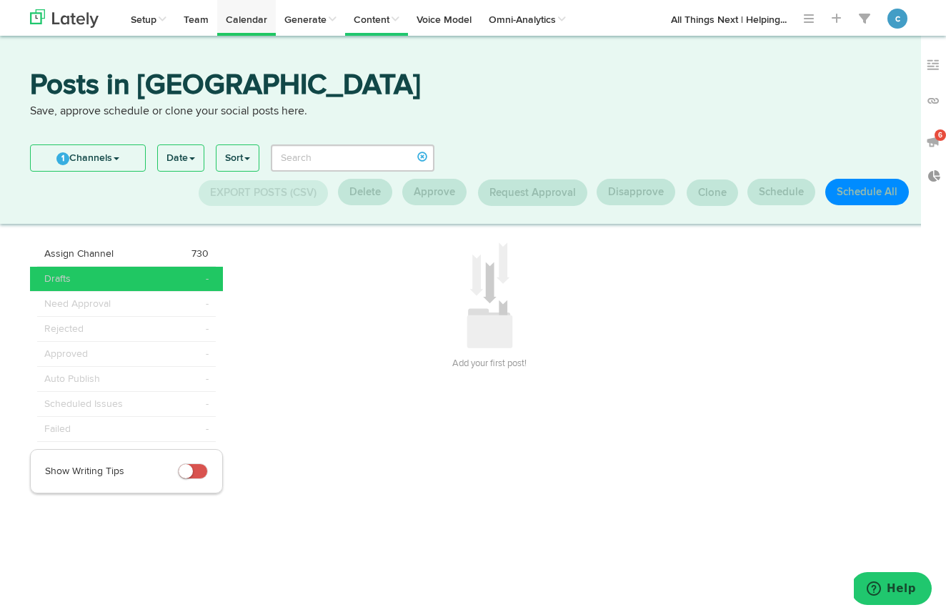
click at [257, 17] on link "Calendar" at bounding box center [246, 18] width 59 height 36
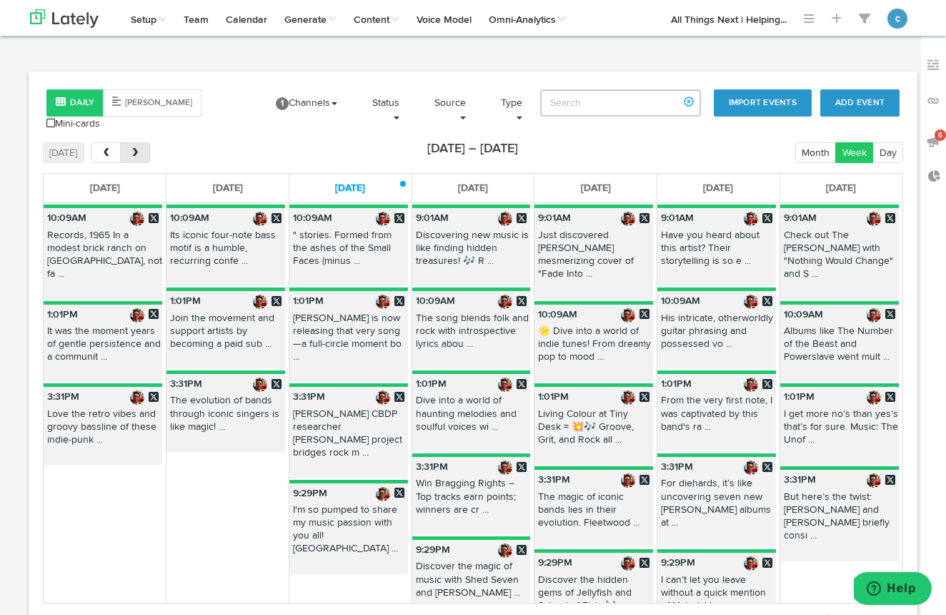
click at [139, 149] on span "next" at bounding box center [135, 153] width 12 height 10
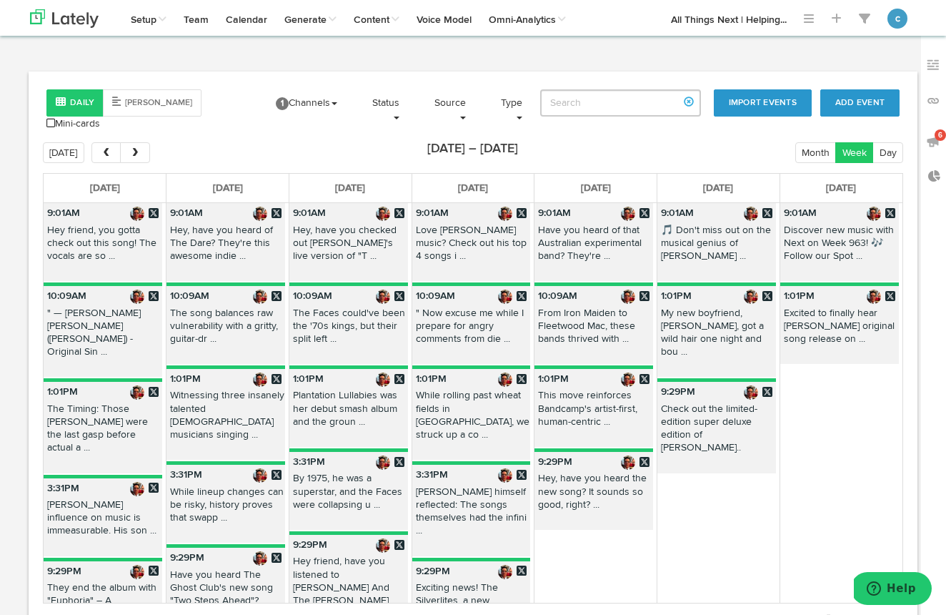
scroll to position [3, 0]
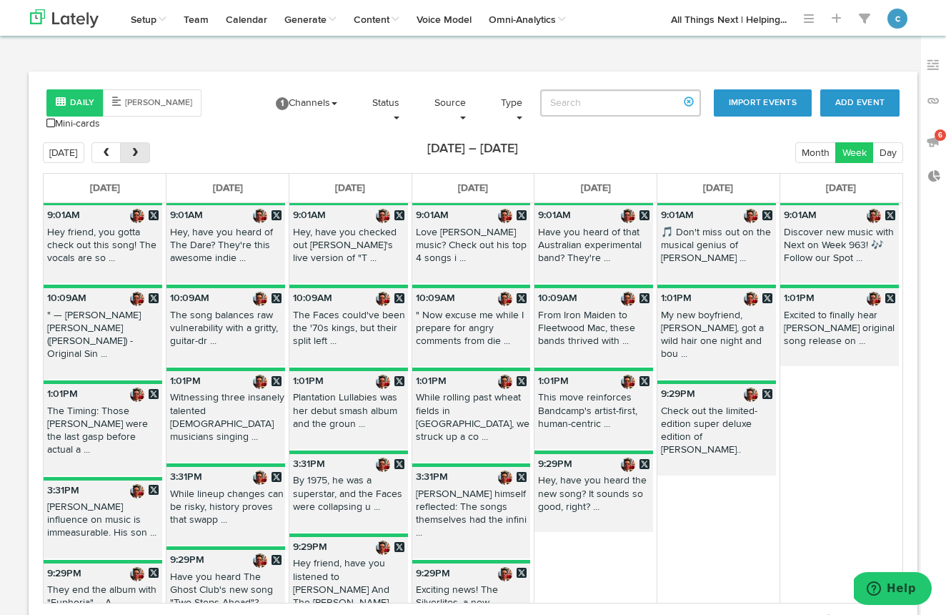
click at [137, 152] on span "next" at bounding box center [135, 153] width 12 height 10
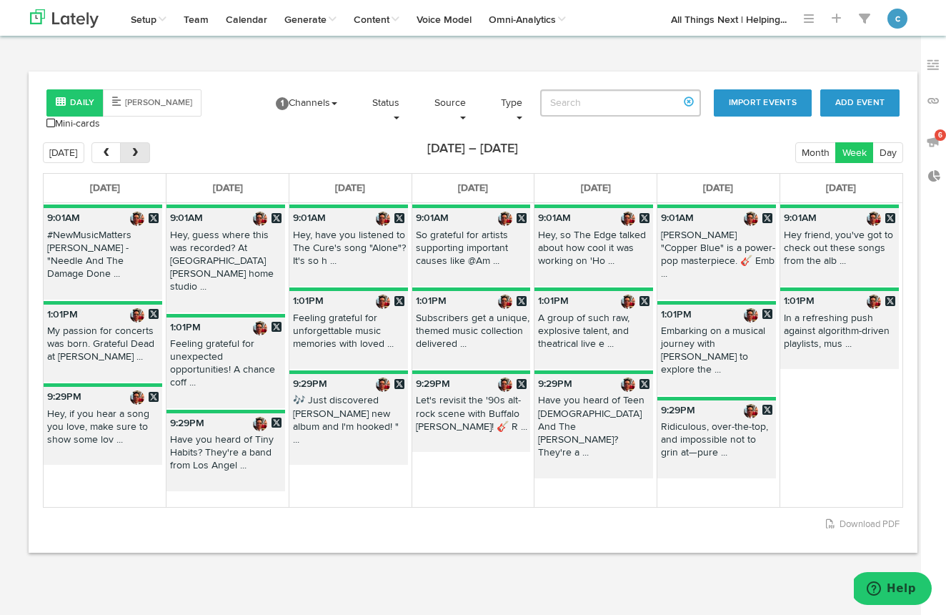
scroll to position [0, 0]
click at [140, 150] on button "next" at bounding box center [134, 152] width 29 height 21
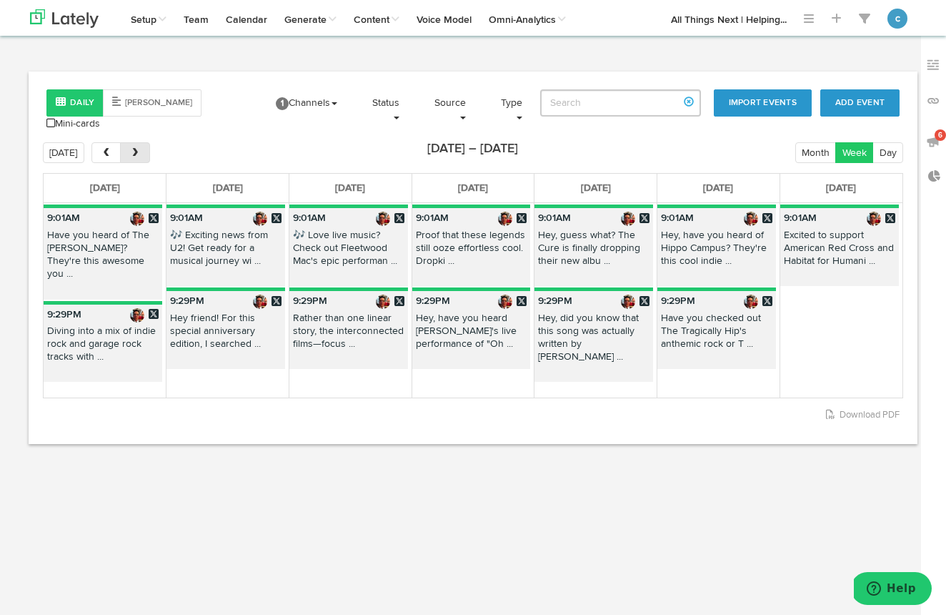
click at [140, 150] on button "next" at bounding box center [134, 152] width 29 height 21
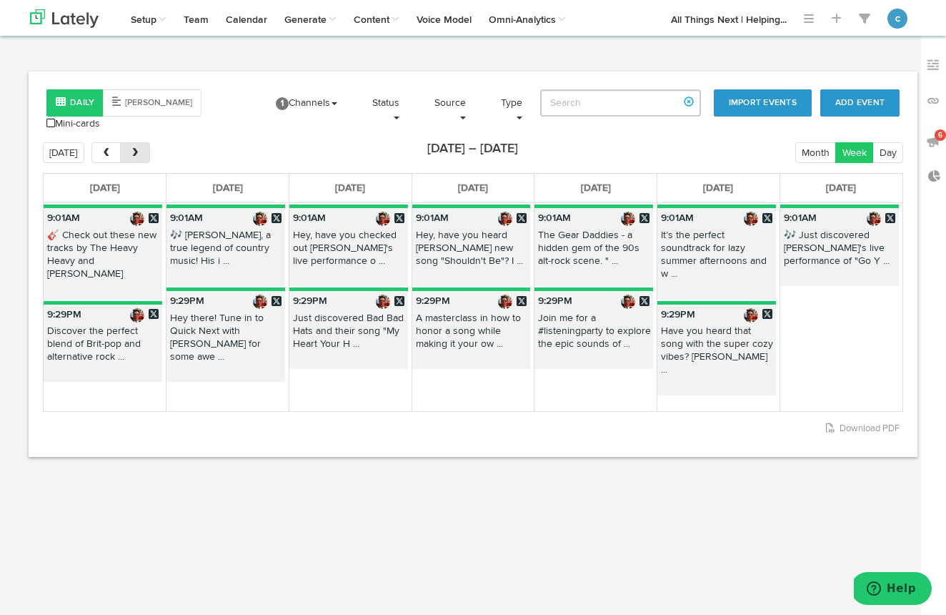
click at [140, 150] on button "next" at bounding box center [134, 152] width 29 height 21
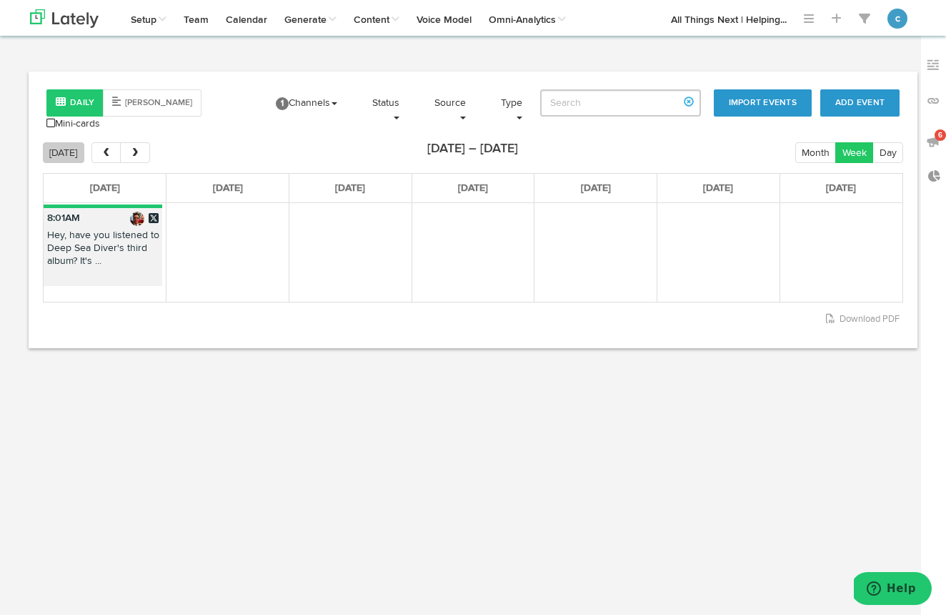
click at [69, 149] on button "[DATE]" at bounding box center [63, 152] width 41 height 21
